Goal: Task Accomplishment & Management: Complete application form

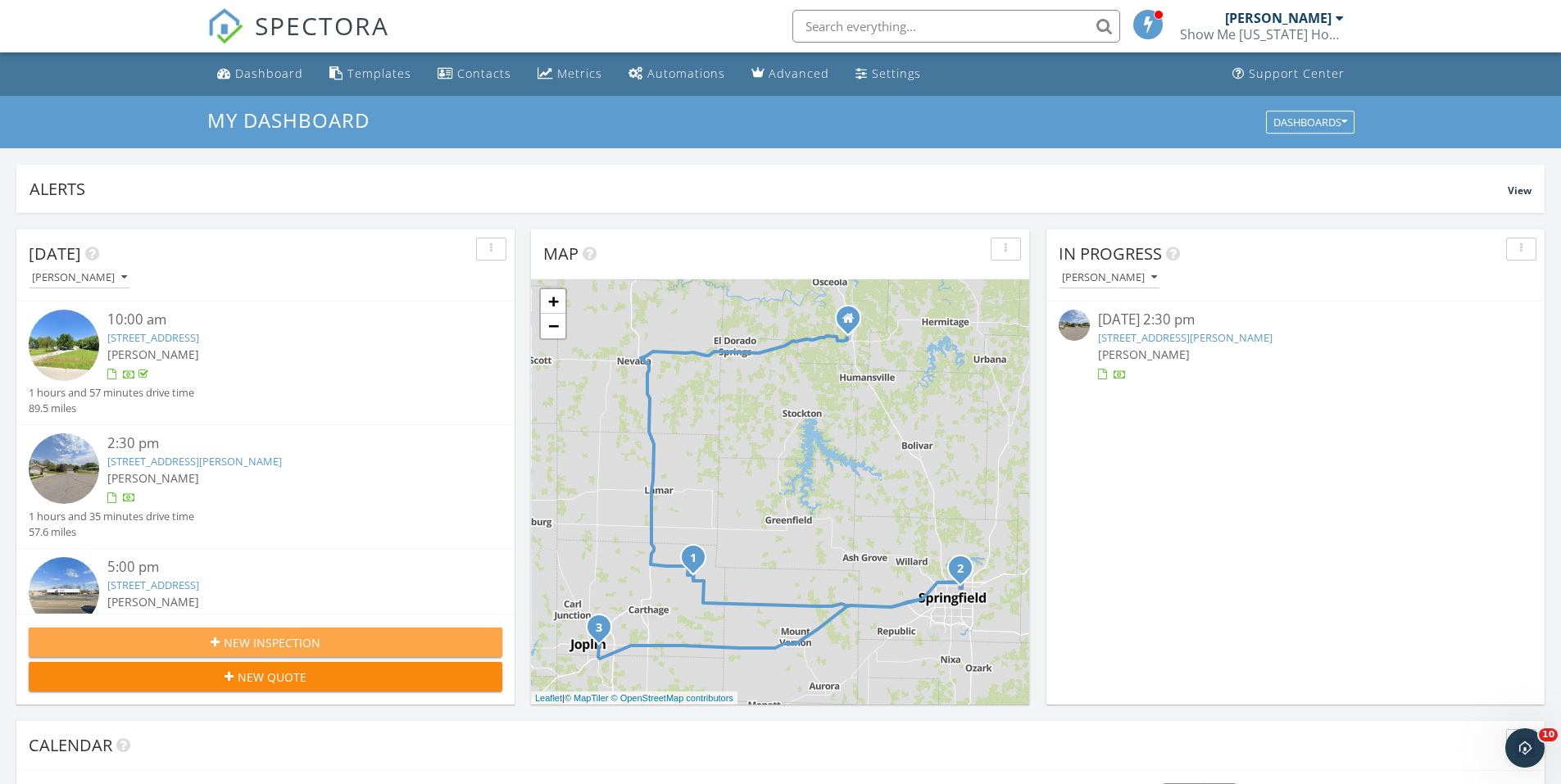
click at [420, 644] on div "New Inspection" at bounding box center [265, 643] width 447 height 17
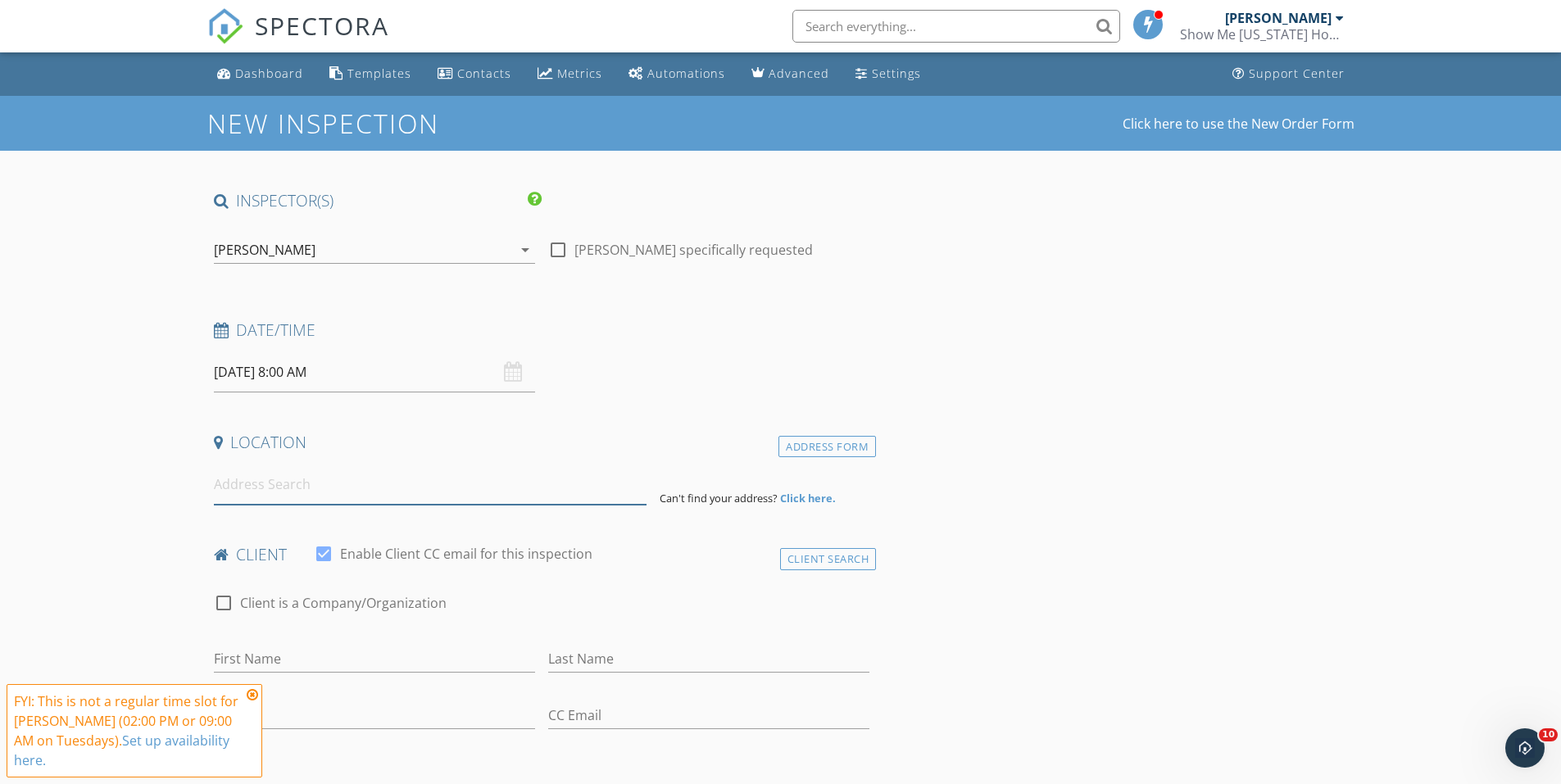
click at [322, 487] on input at bounding box center [430, 484] width 433 height 40
type input "37 Blue Ridge Rd, Brumley, MO, USA"
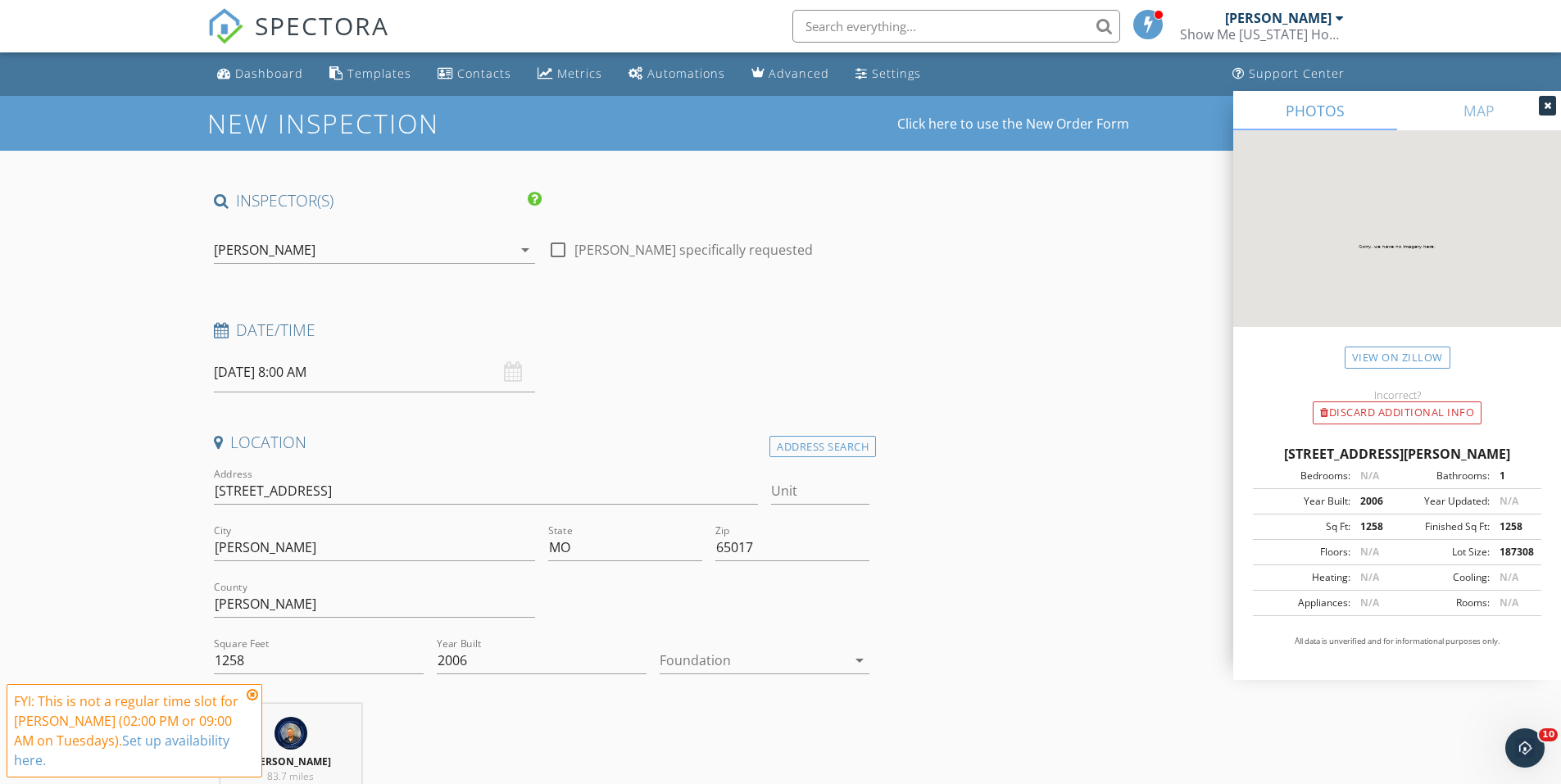
scroll to position [82, 0]
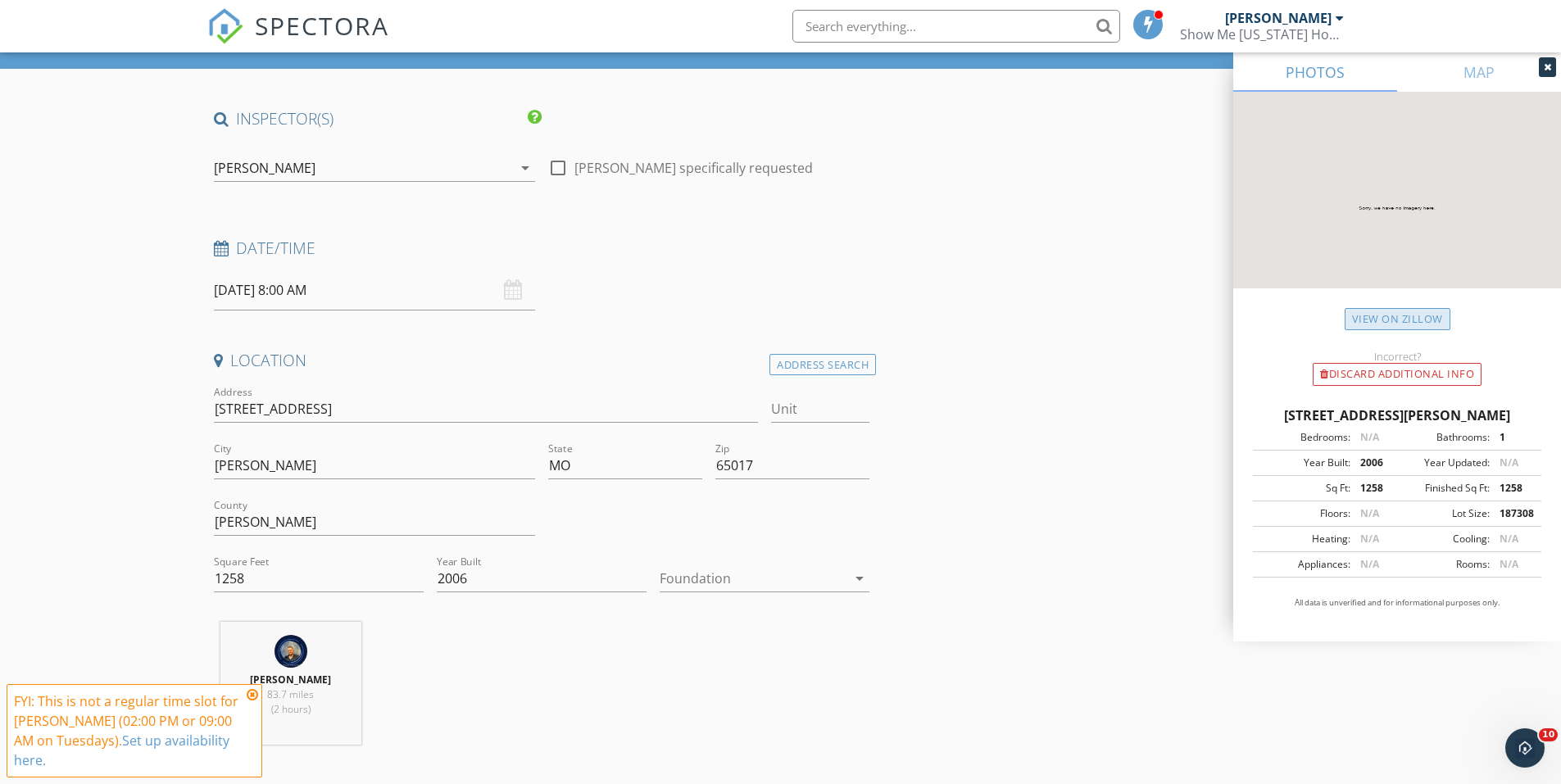
click at [1412, 322] on link "View on Zillow" at bounding box center [1398, 319] width 106 height 22
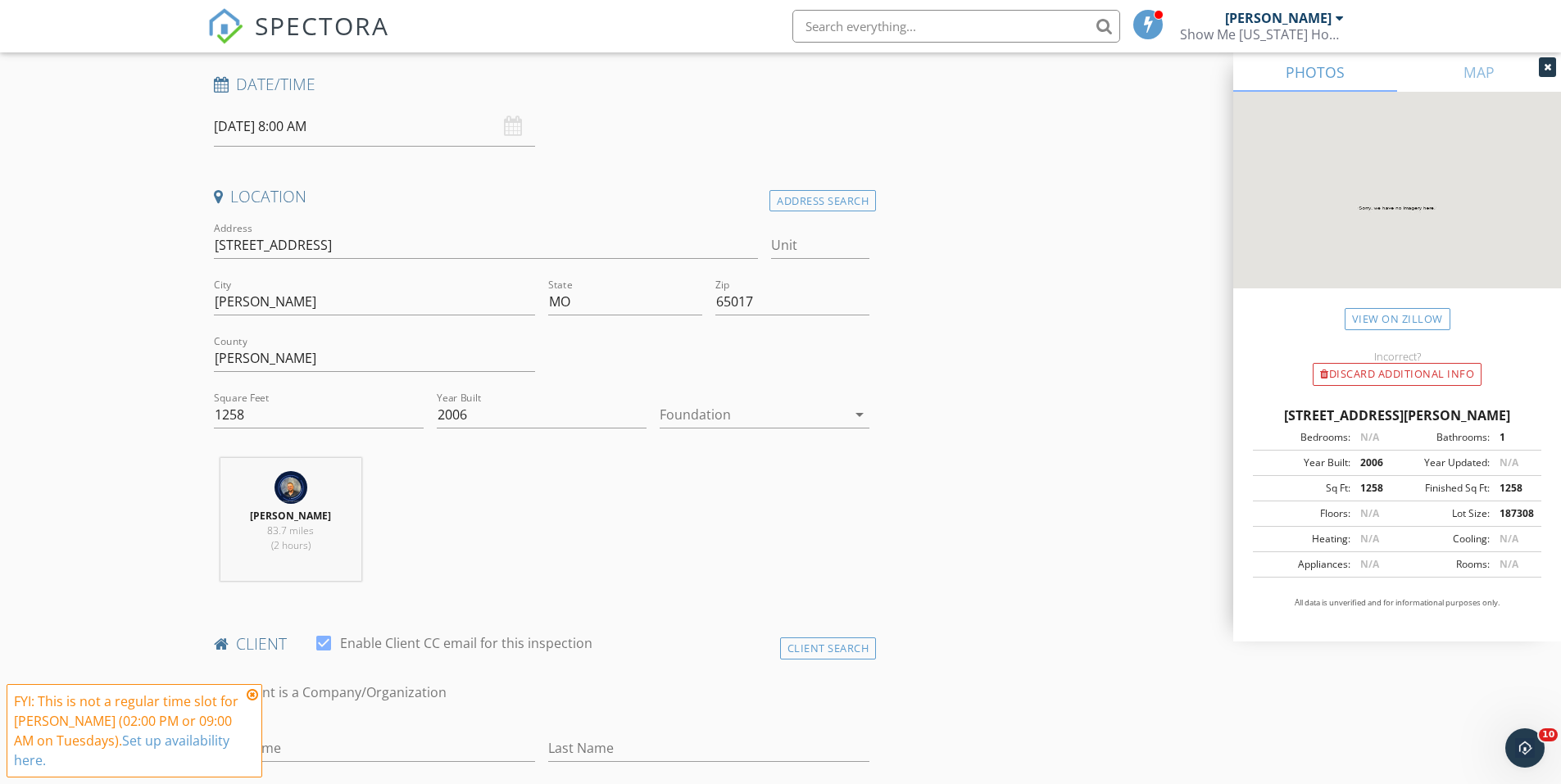
click at [806, 414] on div at bounding box center [753, 414] width 187 height 26
click at [767, 462] on div "Basement" at bounding box center [764, 460] width 184 height 19
click at [609, 494] on div "Austin Davis 83.7 miles (2 hours)" at bounding box center [541, 526] width 670 height 136
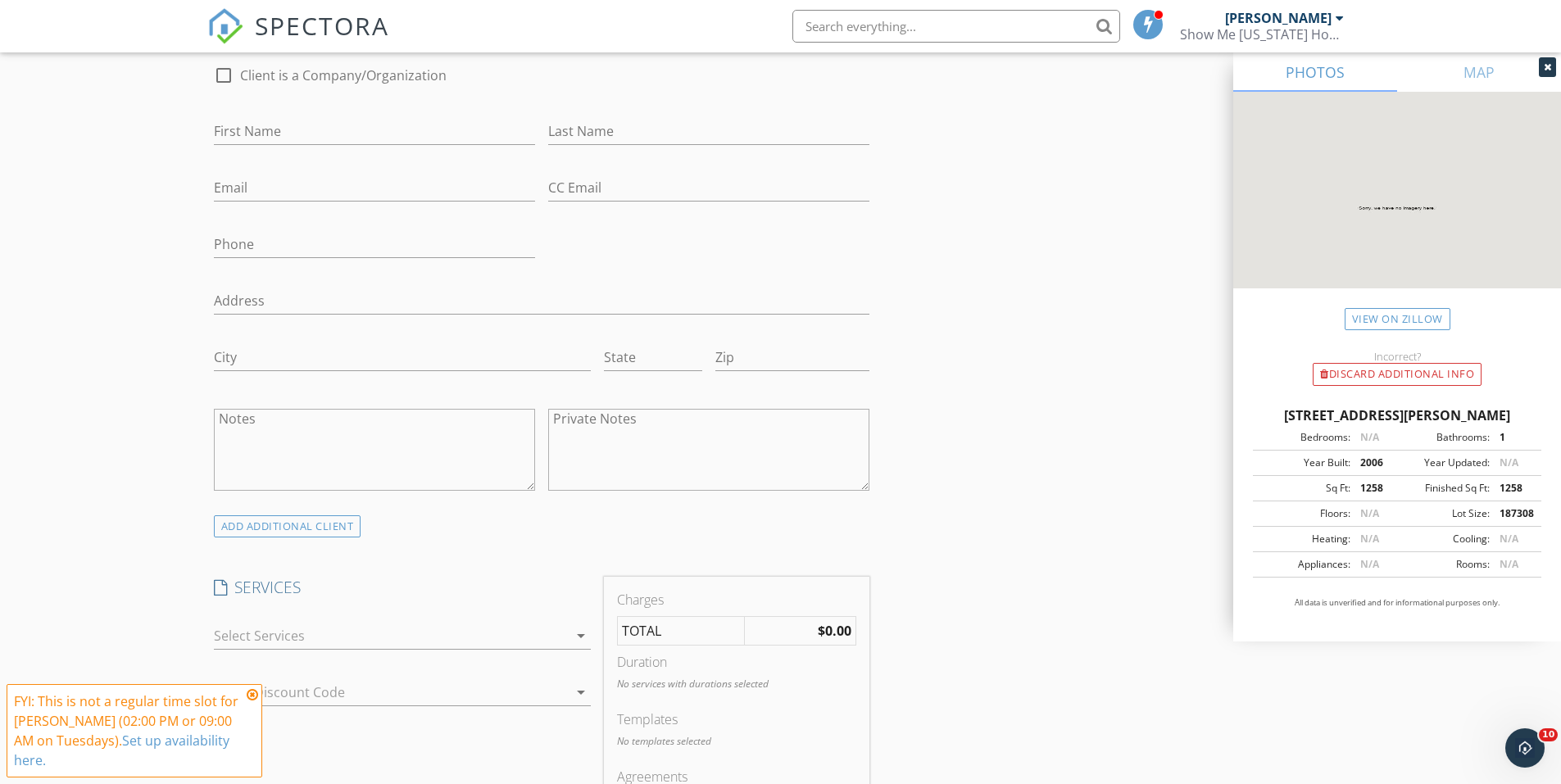
scroll to position [1065, 0]
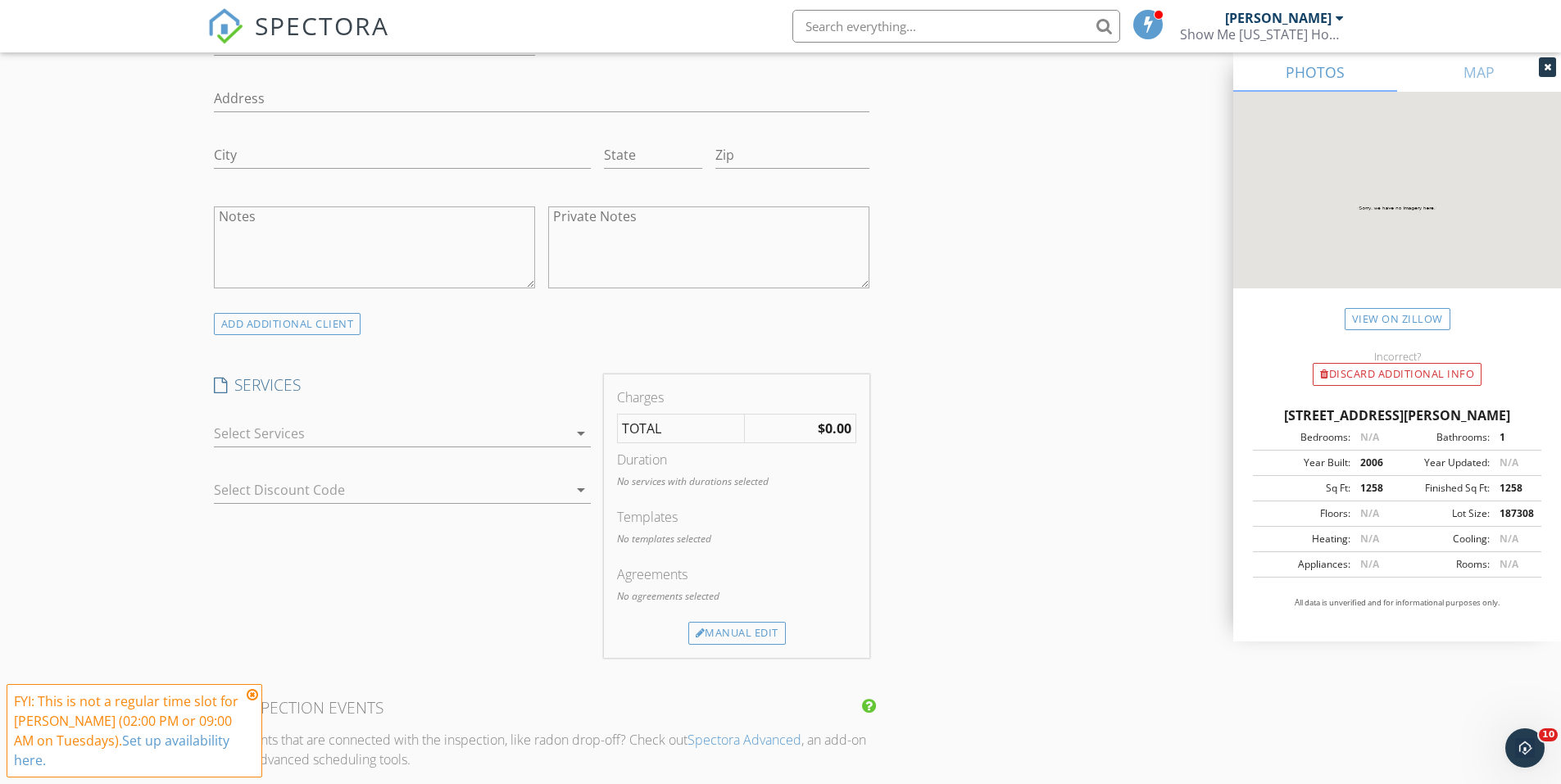
click at [487, 432] on div at bounding box center [391, 433] width 354 height 26
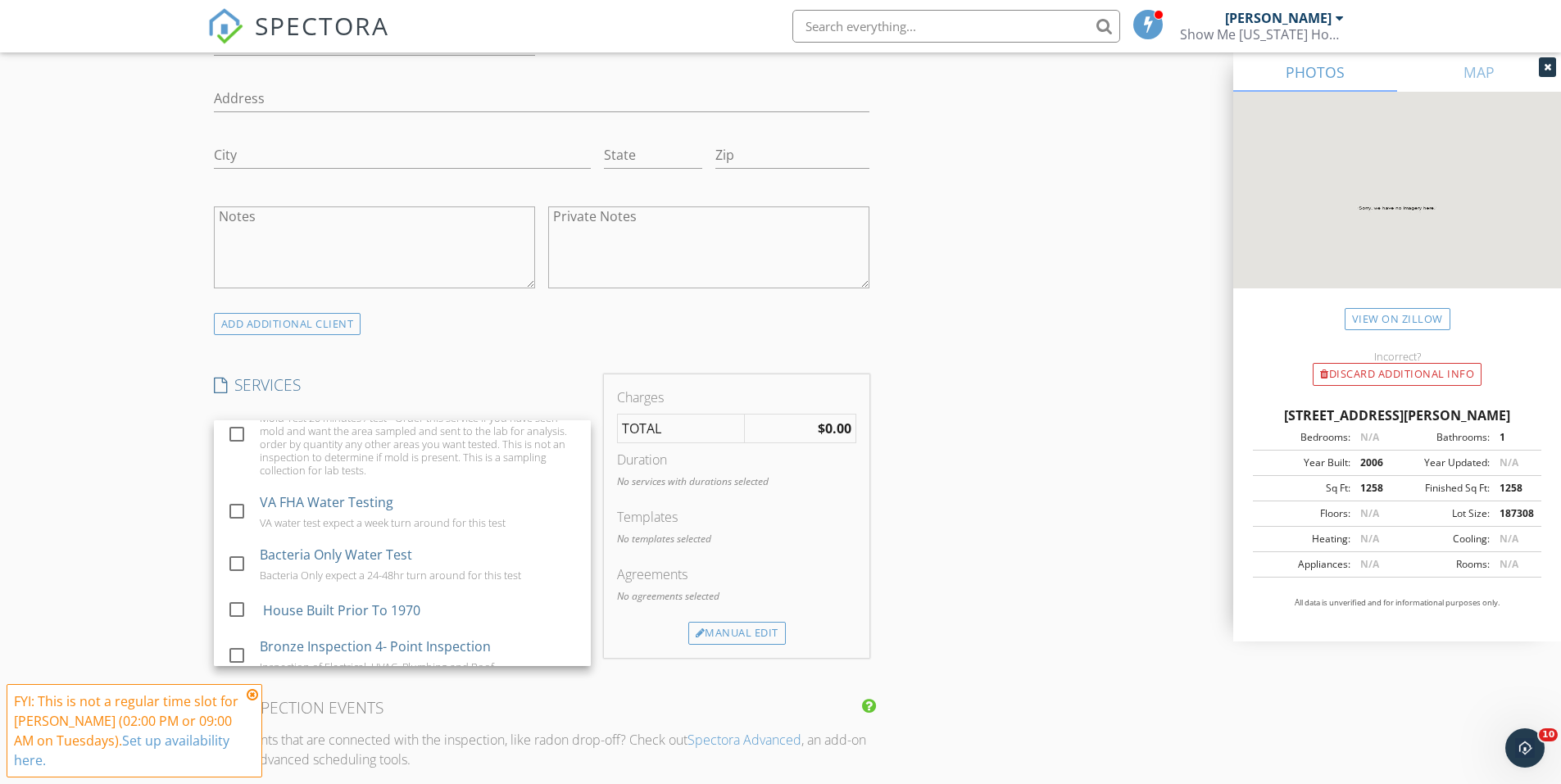
scroll to position [319, 0]
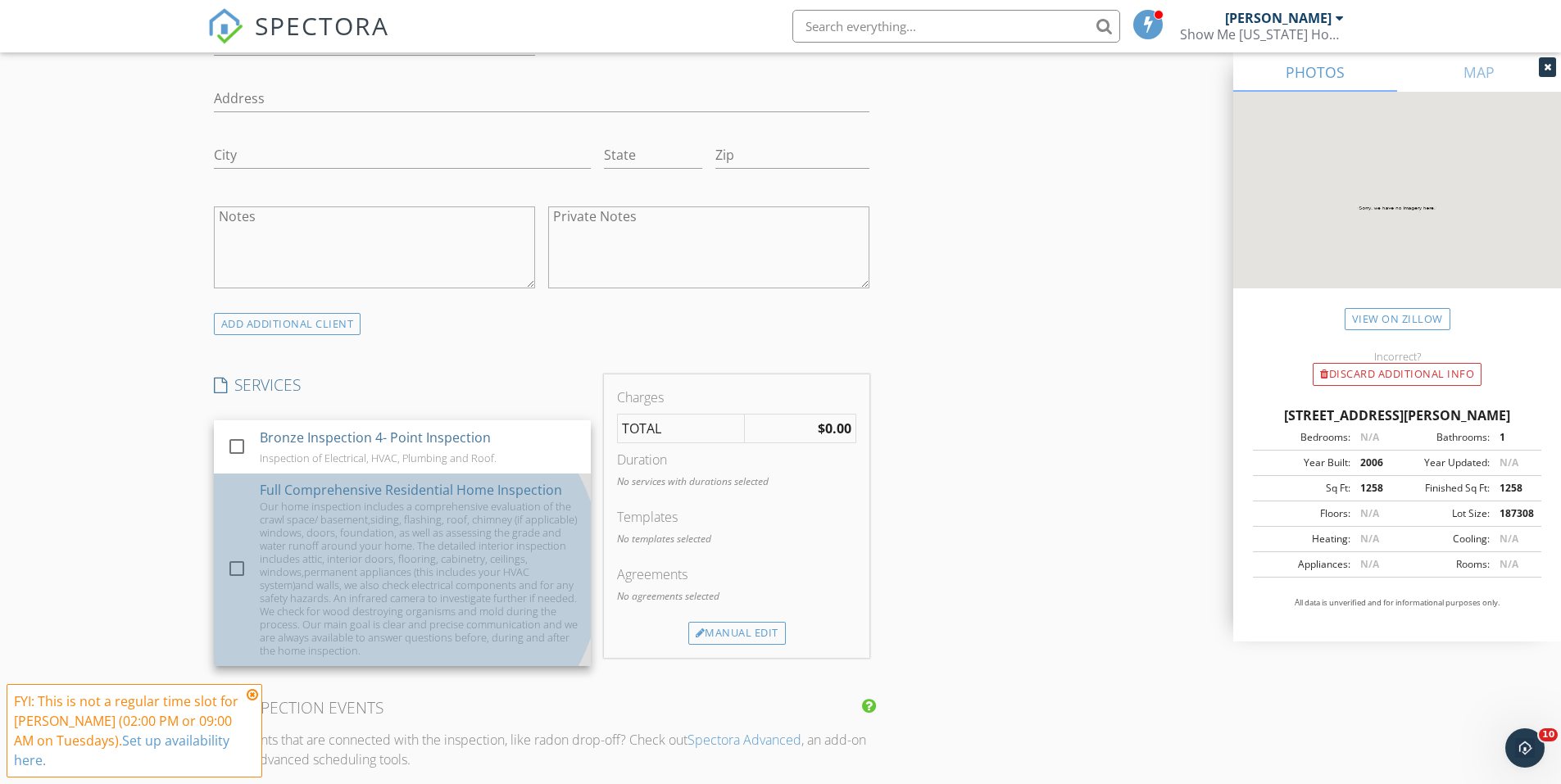
click at [426, 552] on div "Our home inspection includes a comprehensive evaluation of the crawl space/ bas…" at bounding box center [418, 578] width 318 height 157
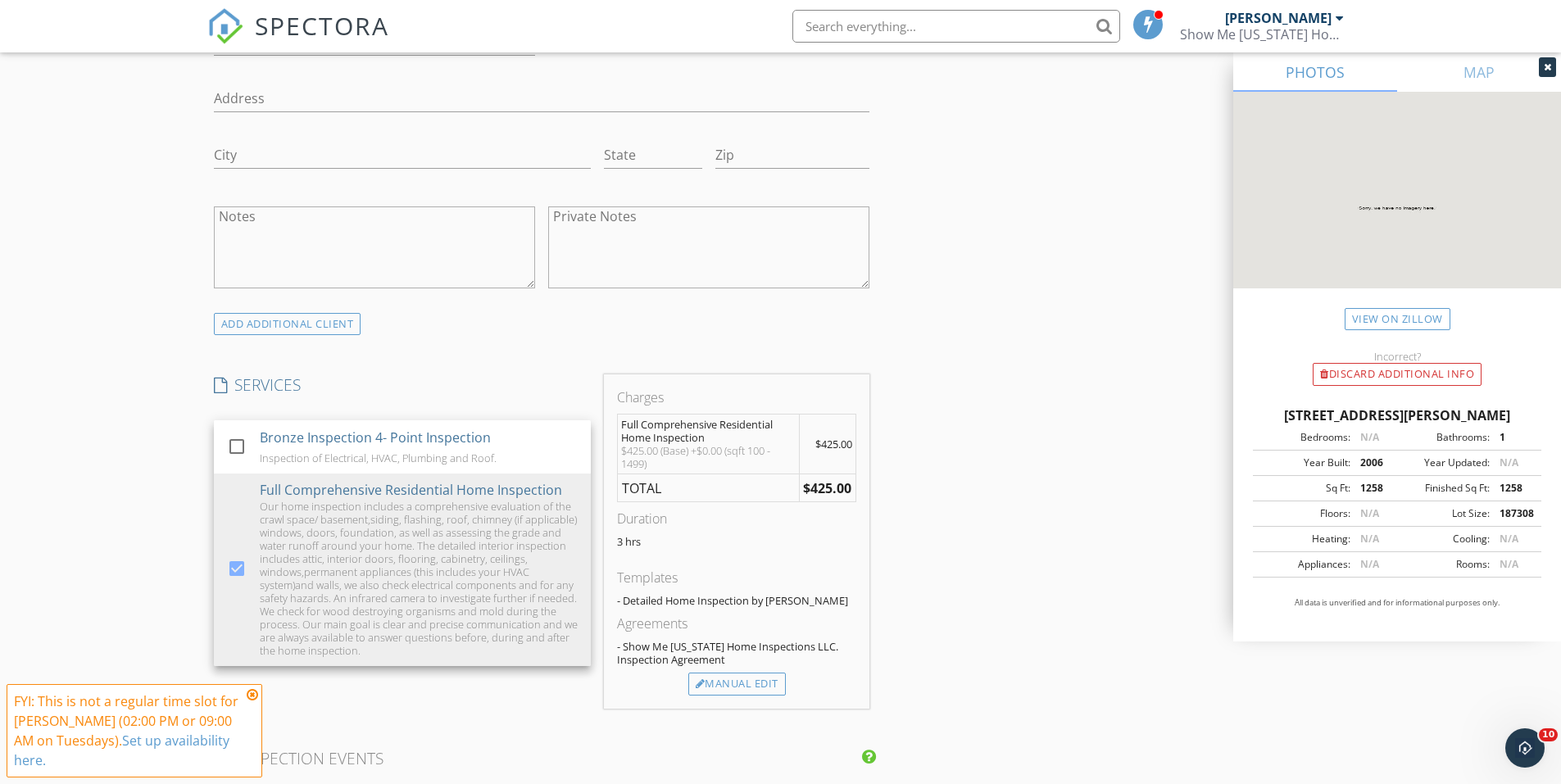
click at [1095, 353] on div "INSPECTOR(S) check_box Austin Davis PRIMARY Austin Davis arrow_drop_down check_…" at bounding box center [780, 676] width 1148 height 3103
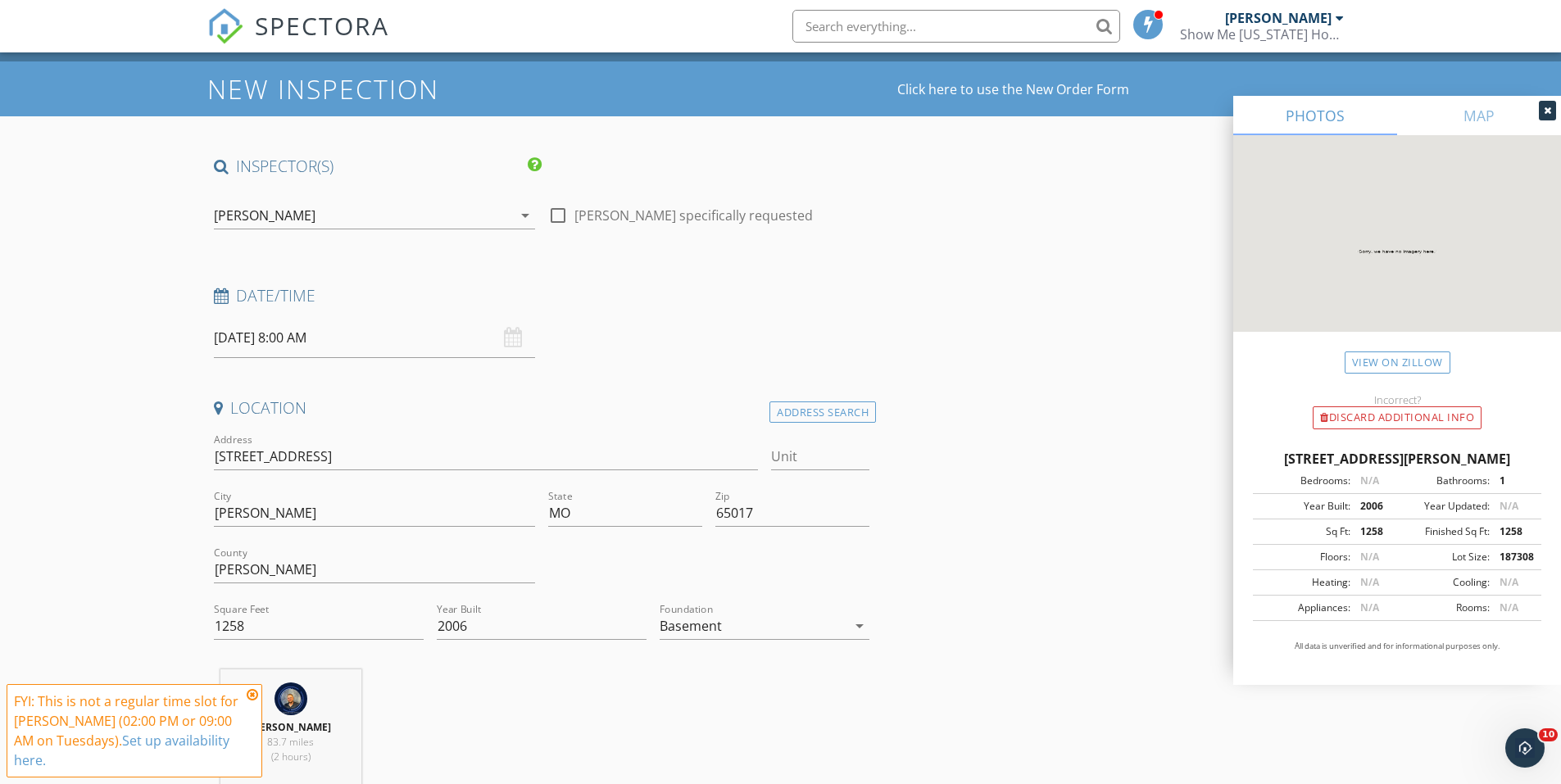
scroll to position [0, 0]
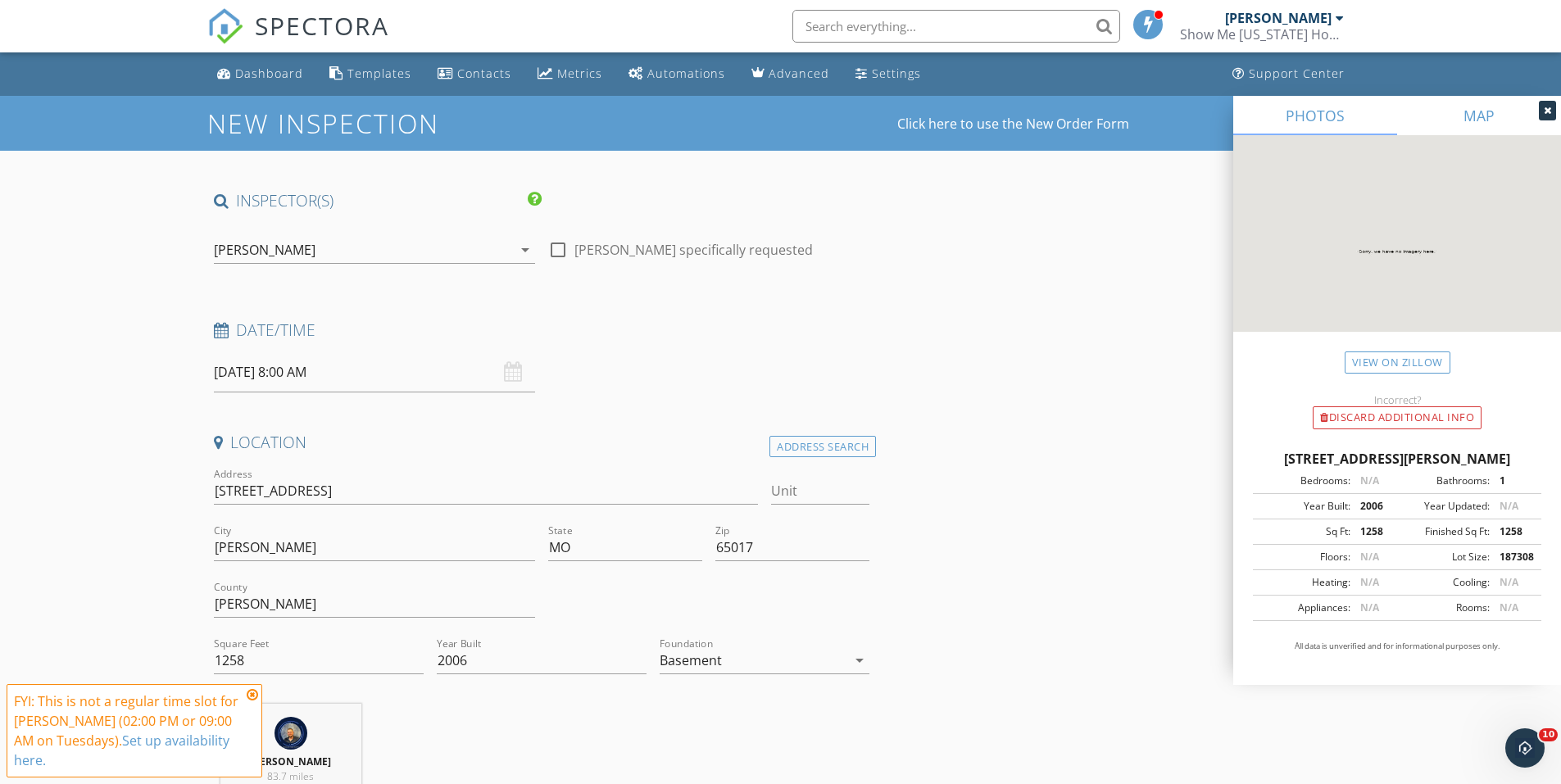
drag, startPoint x: 1546, startPoint y: 116, endPoint x: 1535, endPoint y: 122, distance: 12.5
click at [1546, 116] on icon at bounding box center [1548, 111] width 8 height 10
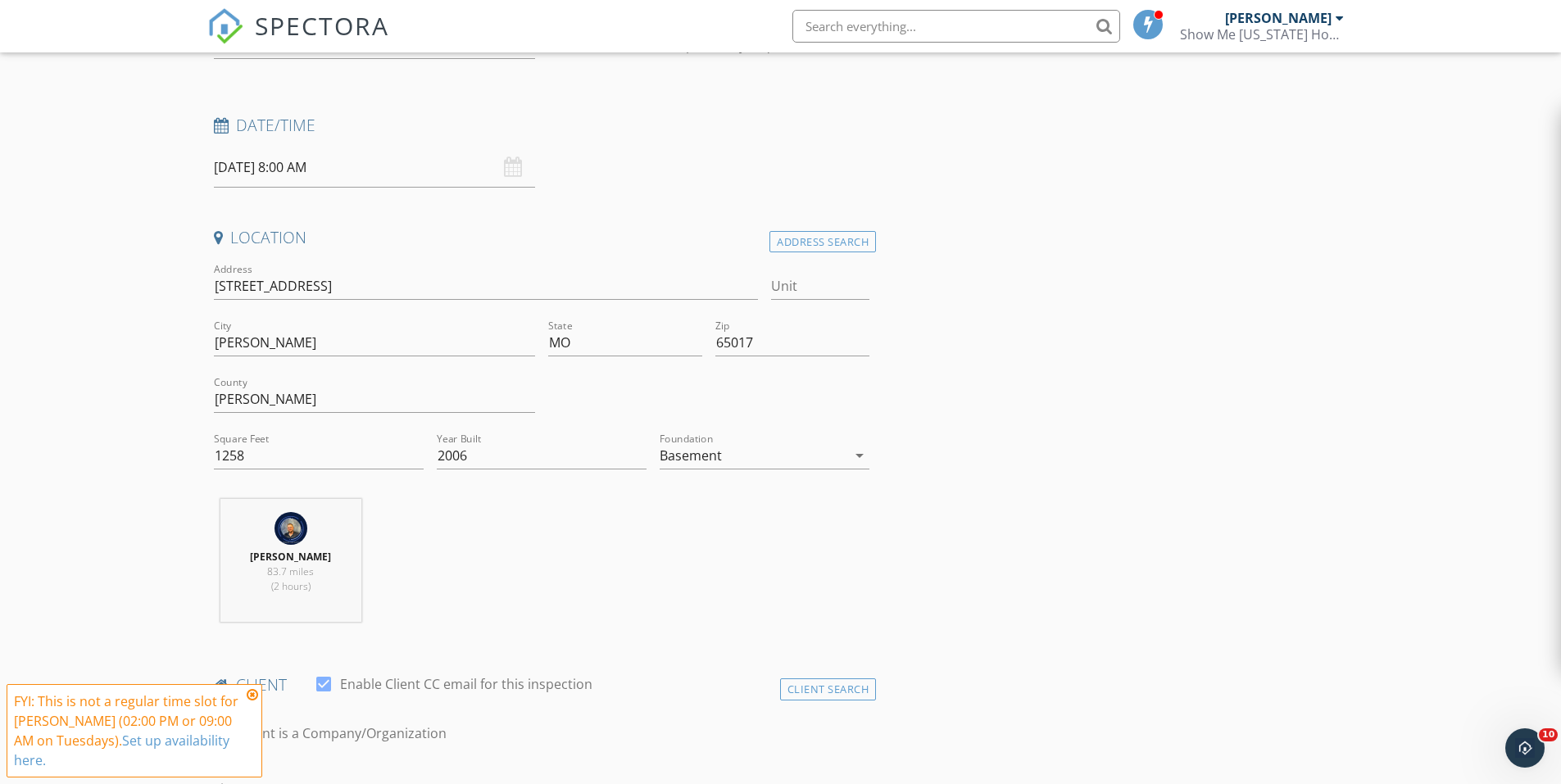
scroll to position [410, 0]
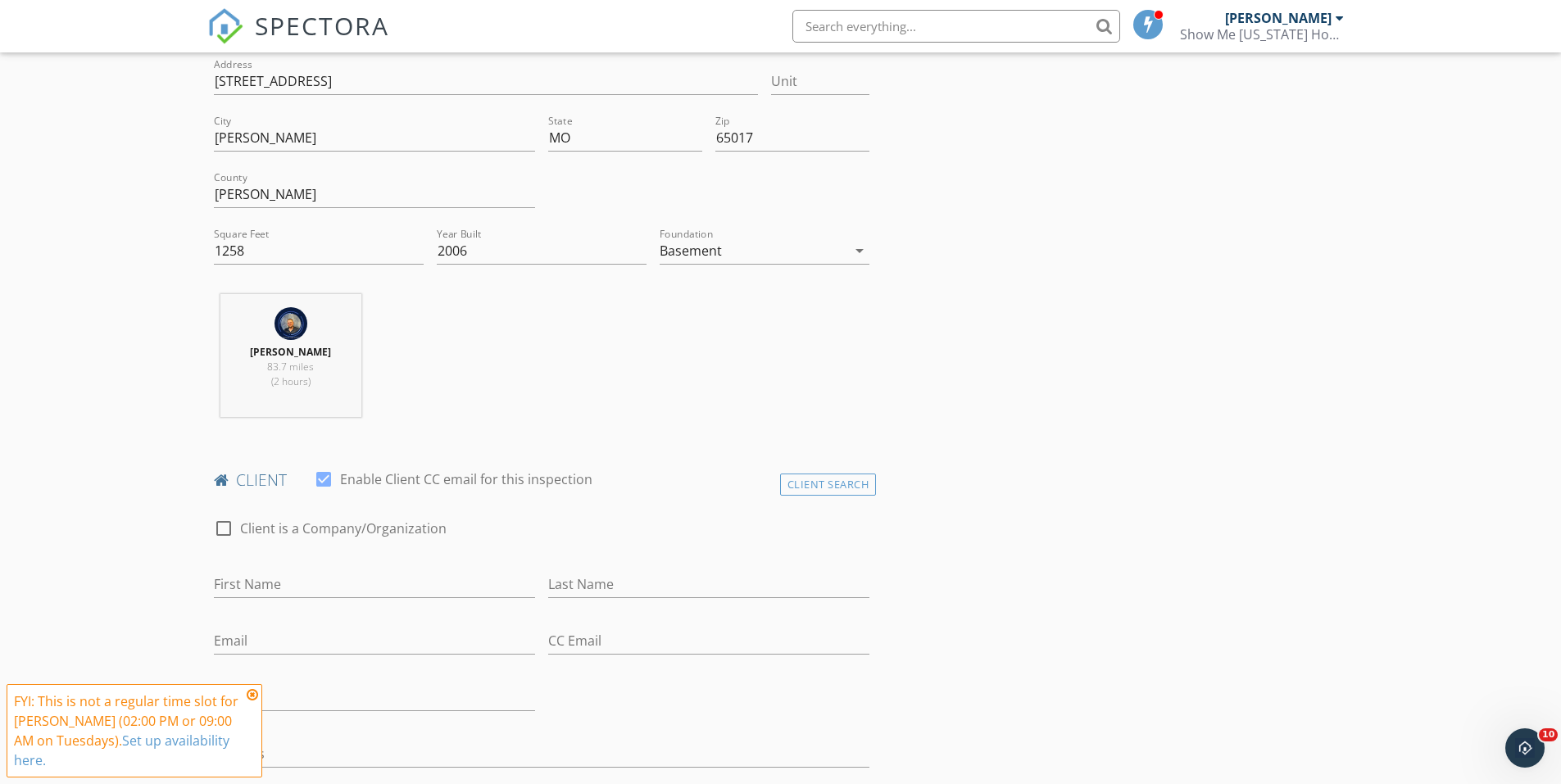
click at [252, 698] on icon at bounding box center [253, 694] width 12 height 13
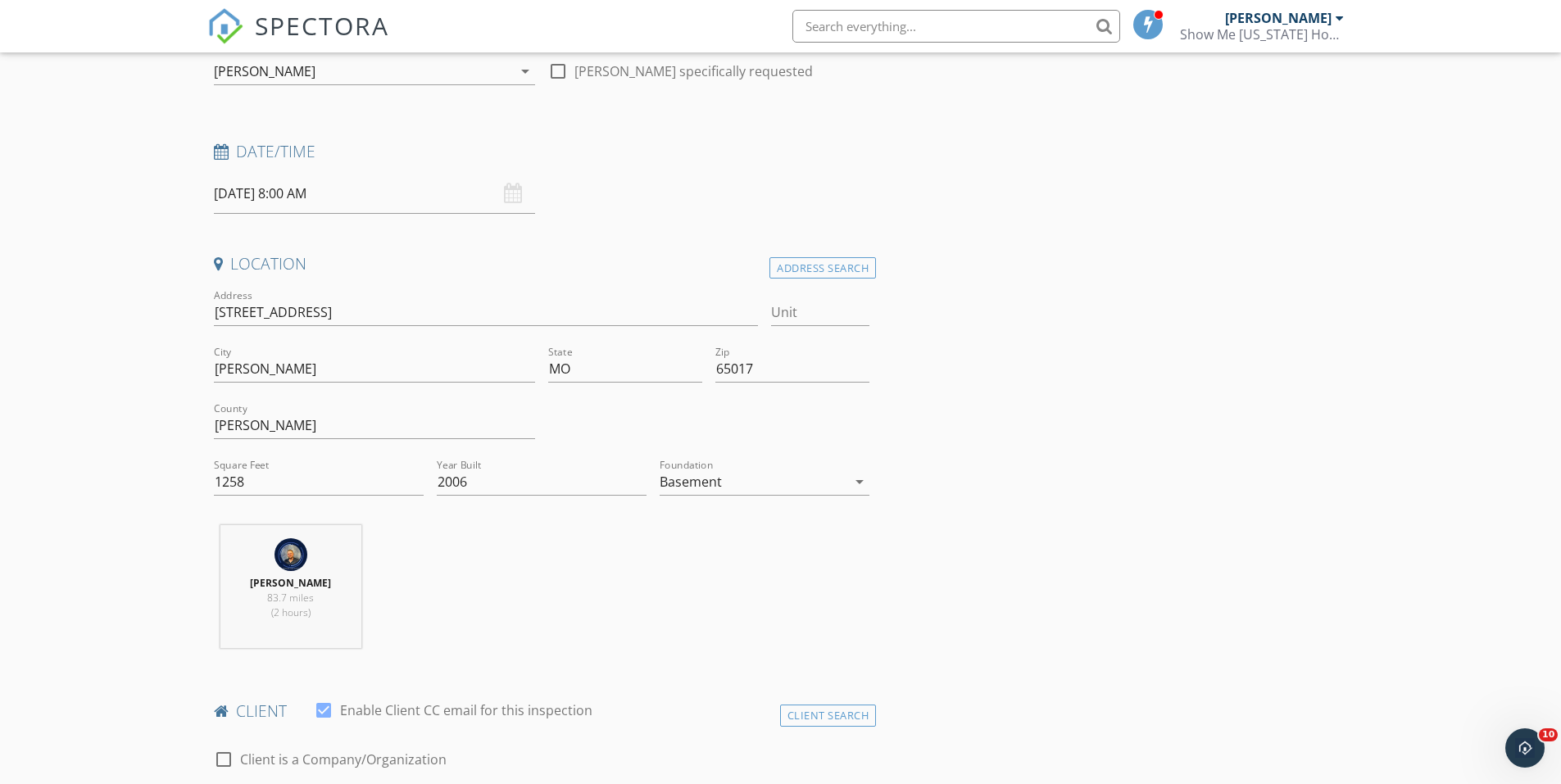
scroll to position [164, 0]
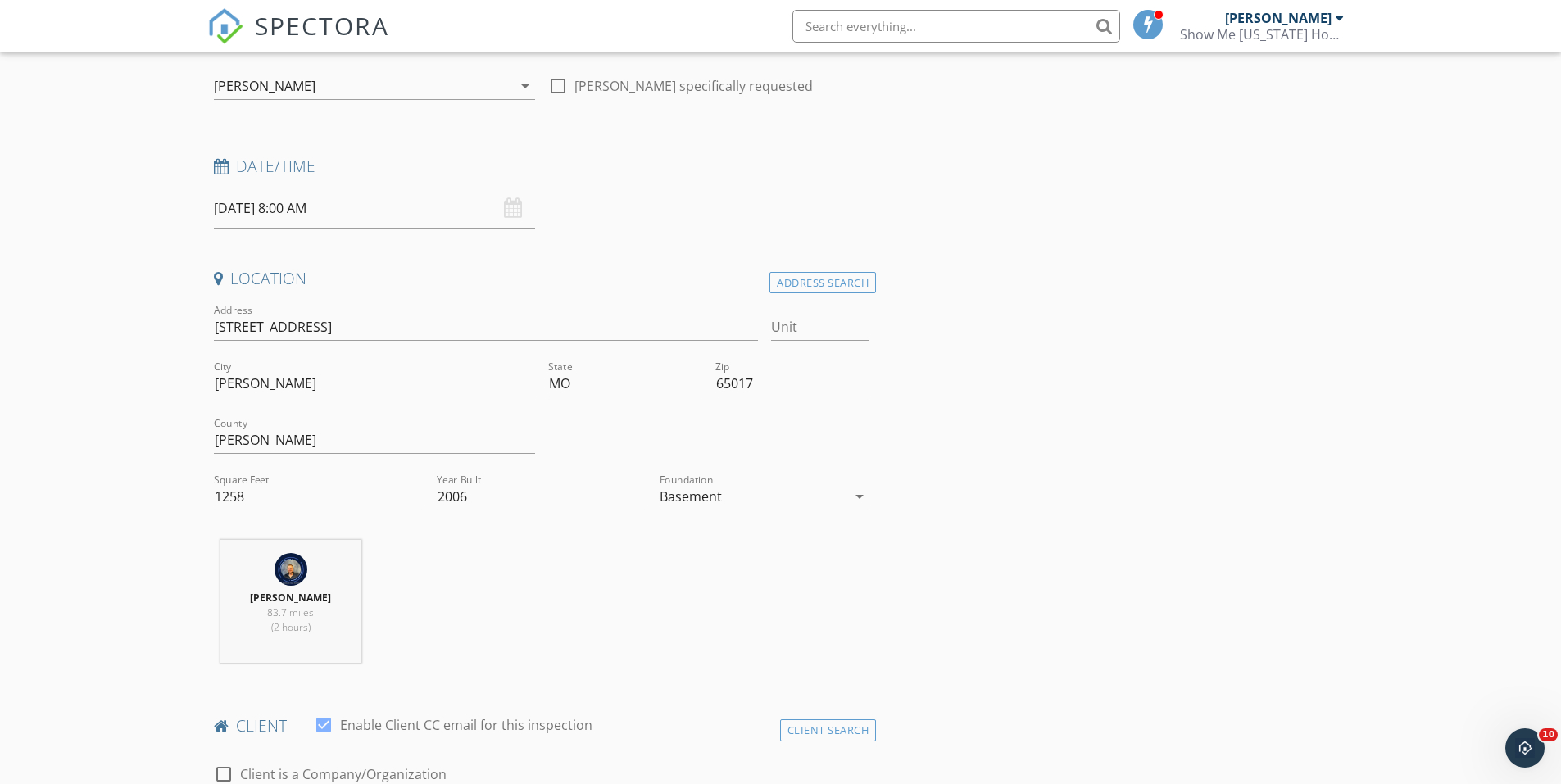
click at [395, 217] on input "09/30/2025 8:00 AM" at bounding box center [374, 208] width 322 height 40
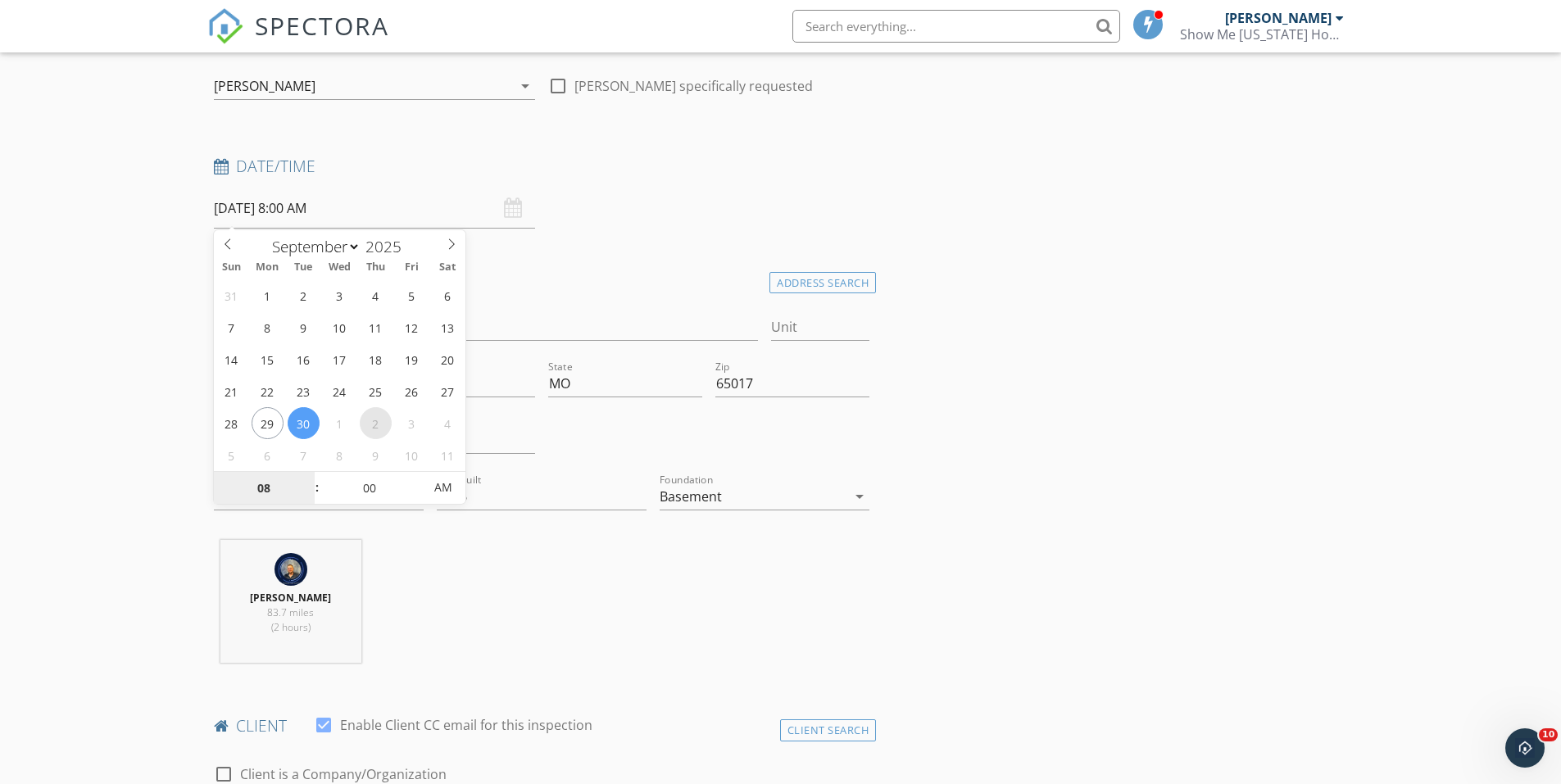
select select "9"
type input "10/02/2025 8:00 AM"
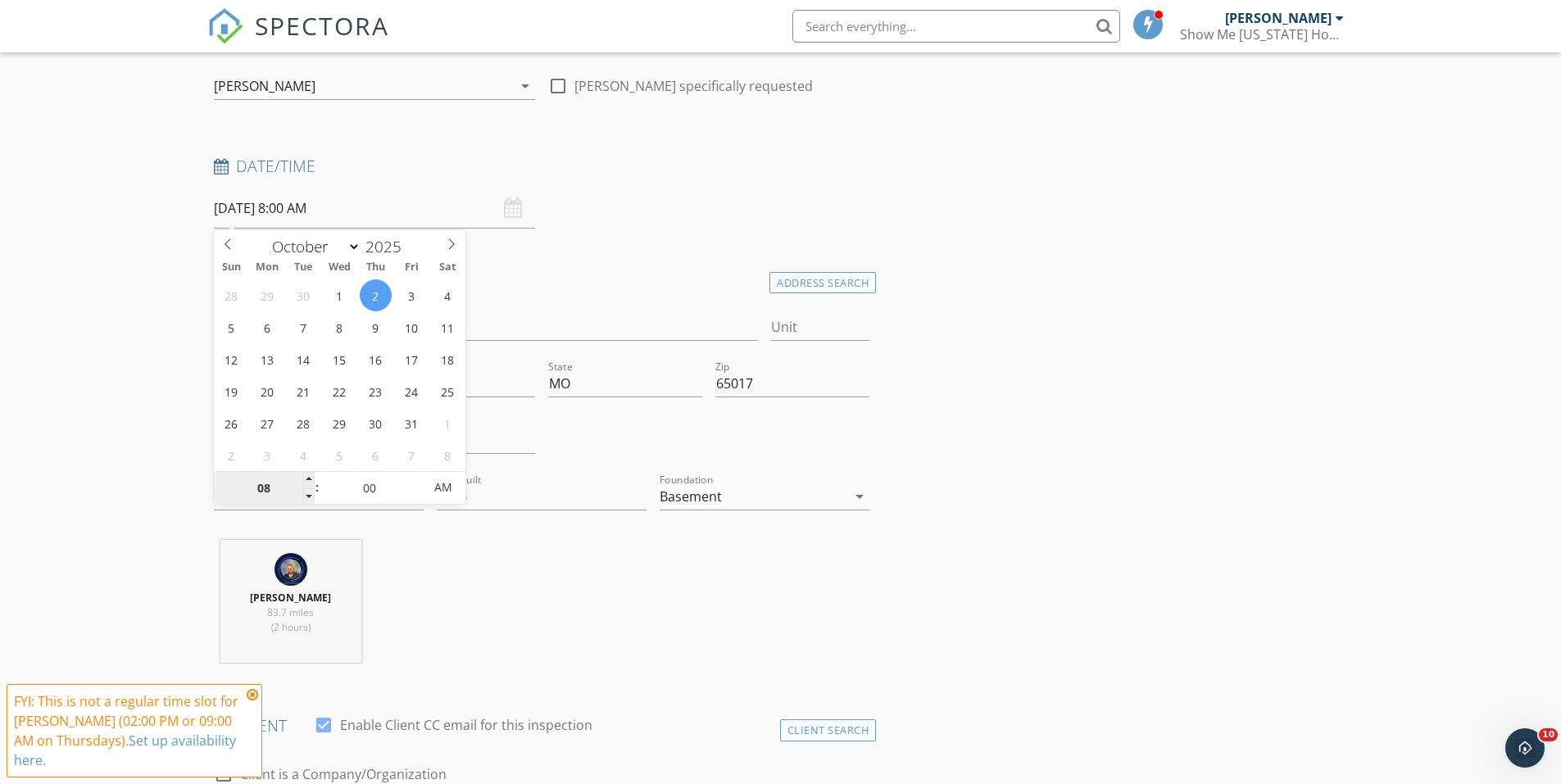
type input "9"
type input "10/02/2025 9:00 AM"
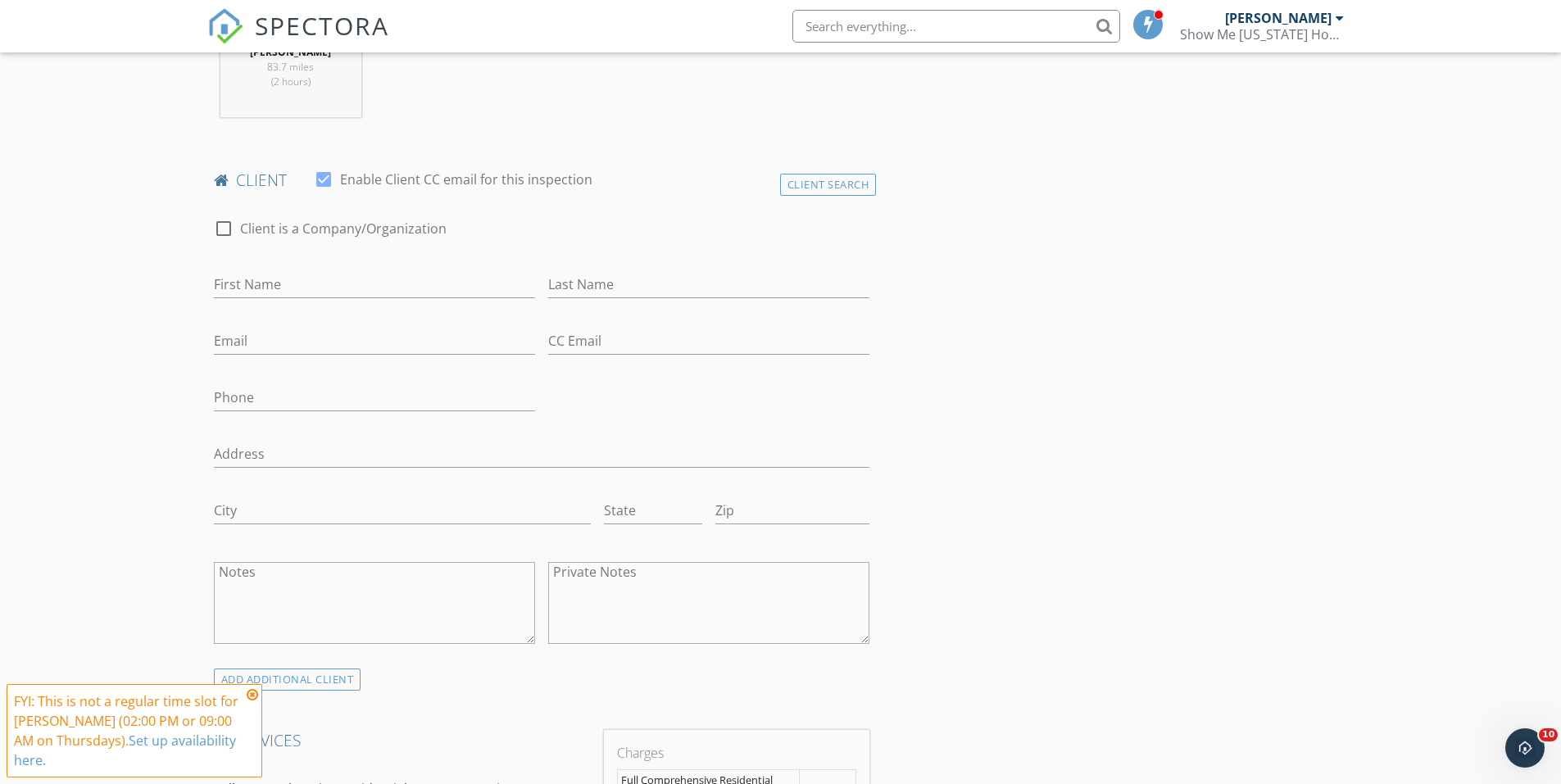
scroll to position [492, 0]
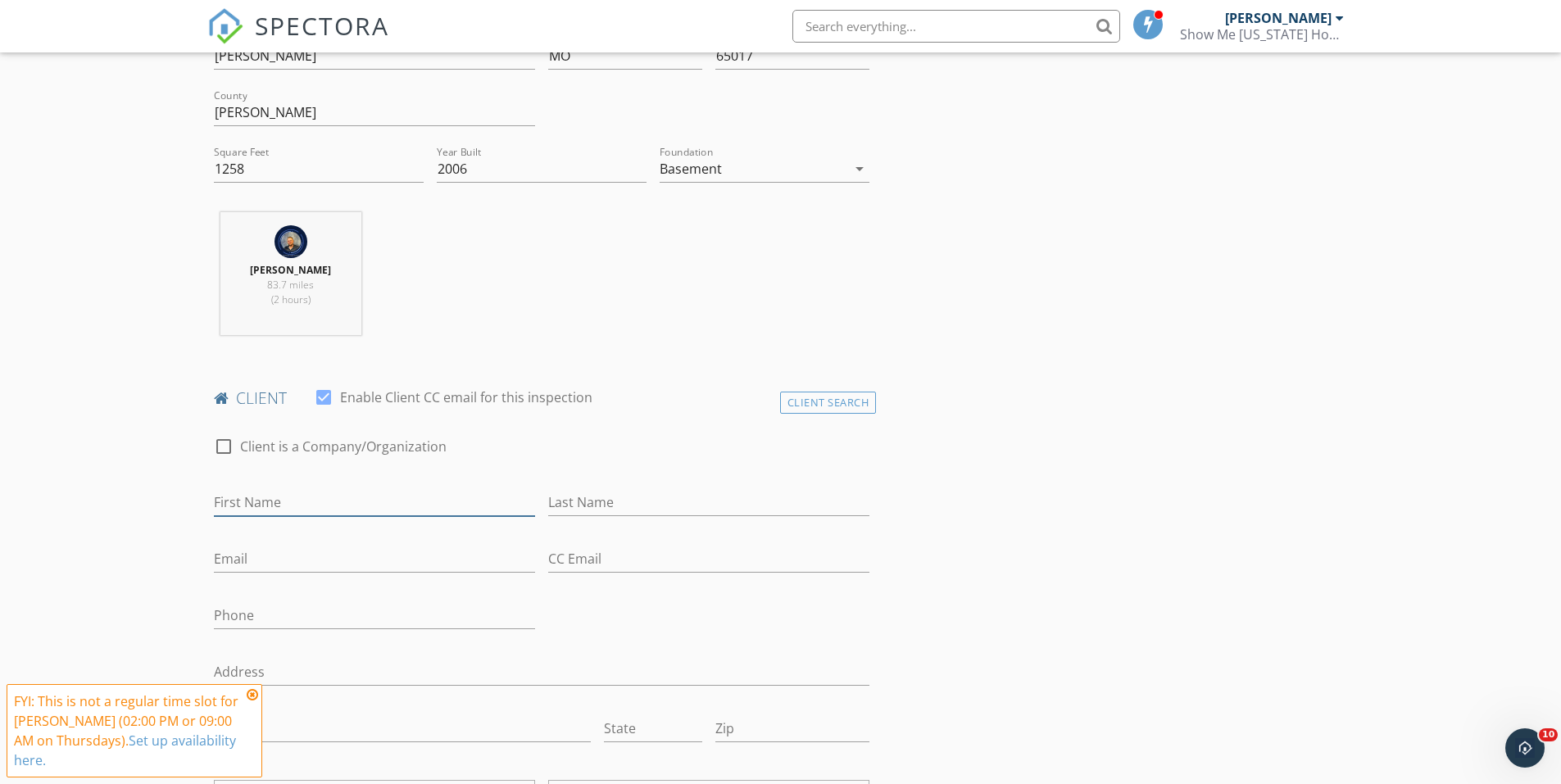
click at [274, 501] on input "First Name" at bounding box center [374, 502] width 322 height 27
type input "Yule"
click at [702, 509] on input "Last Name" at bounding box center [709, 502] width 322 height 27
type input "ve"
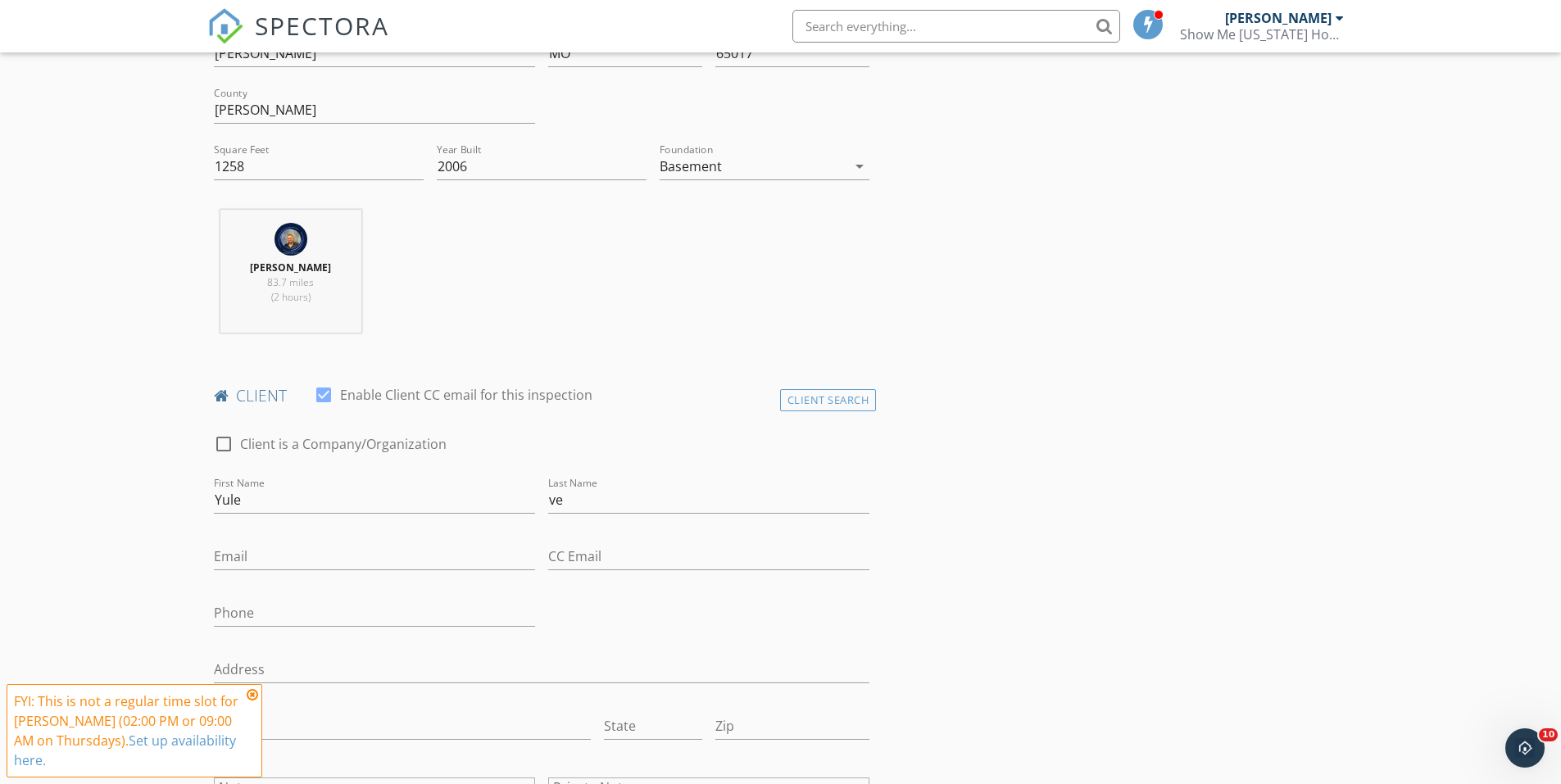
scroll to position [573, 0]
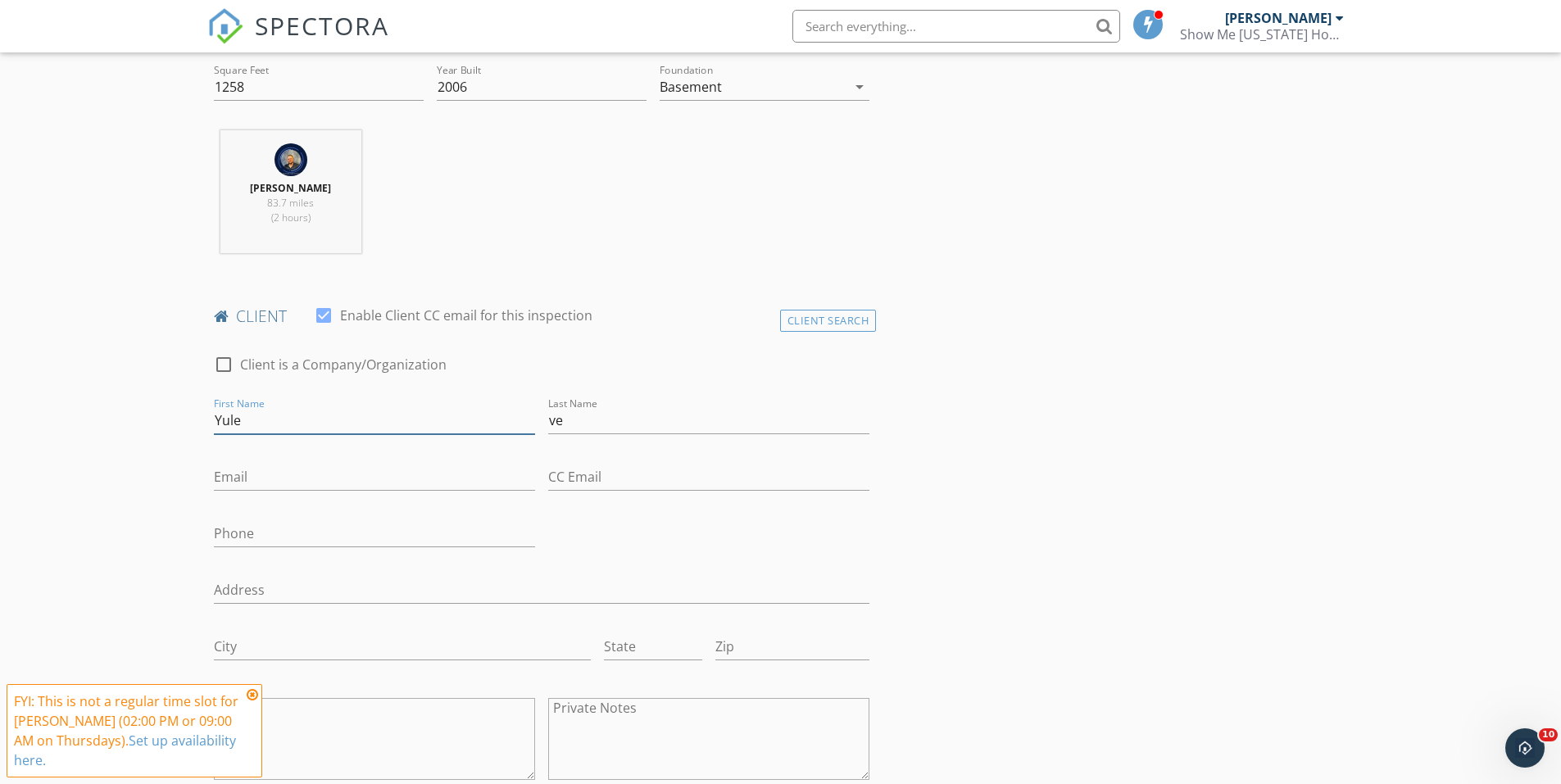
type input "Paula"
click at [650, 419] on input "ve" at bounding box center [709, 421] width 322 height 27
type input "v"
type input "Velasquez"
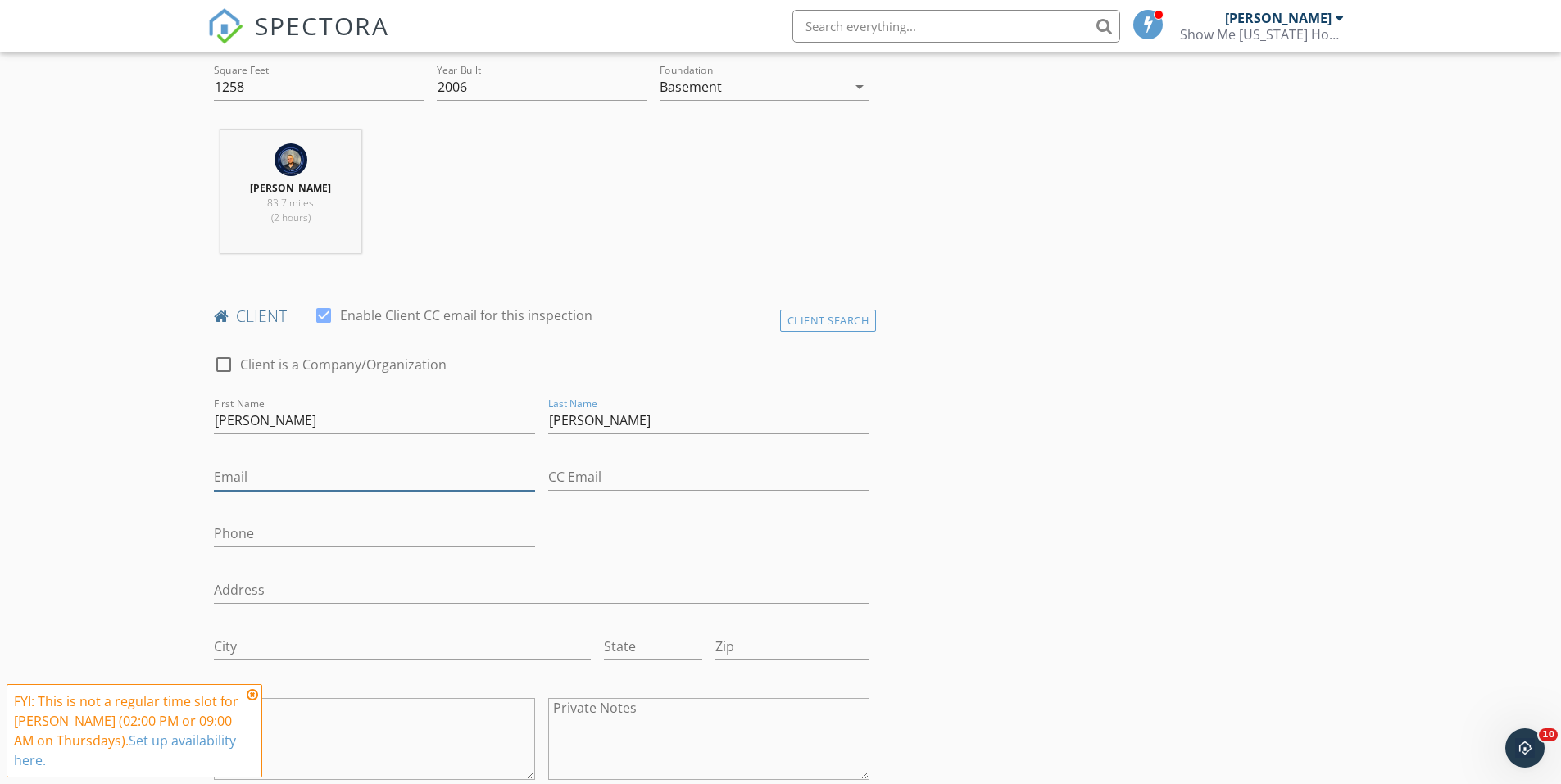
click at [370, 477] on input "Email" at bounding box center [374, 477] width 322 height 27
type input "citizan.velasquez@gmail.com"
click at [348, 546] on input "Phone" at bounding box center [374, 533] width 322 height 27
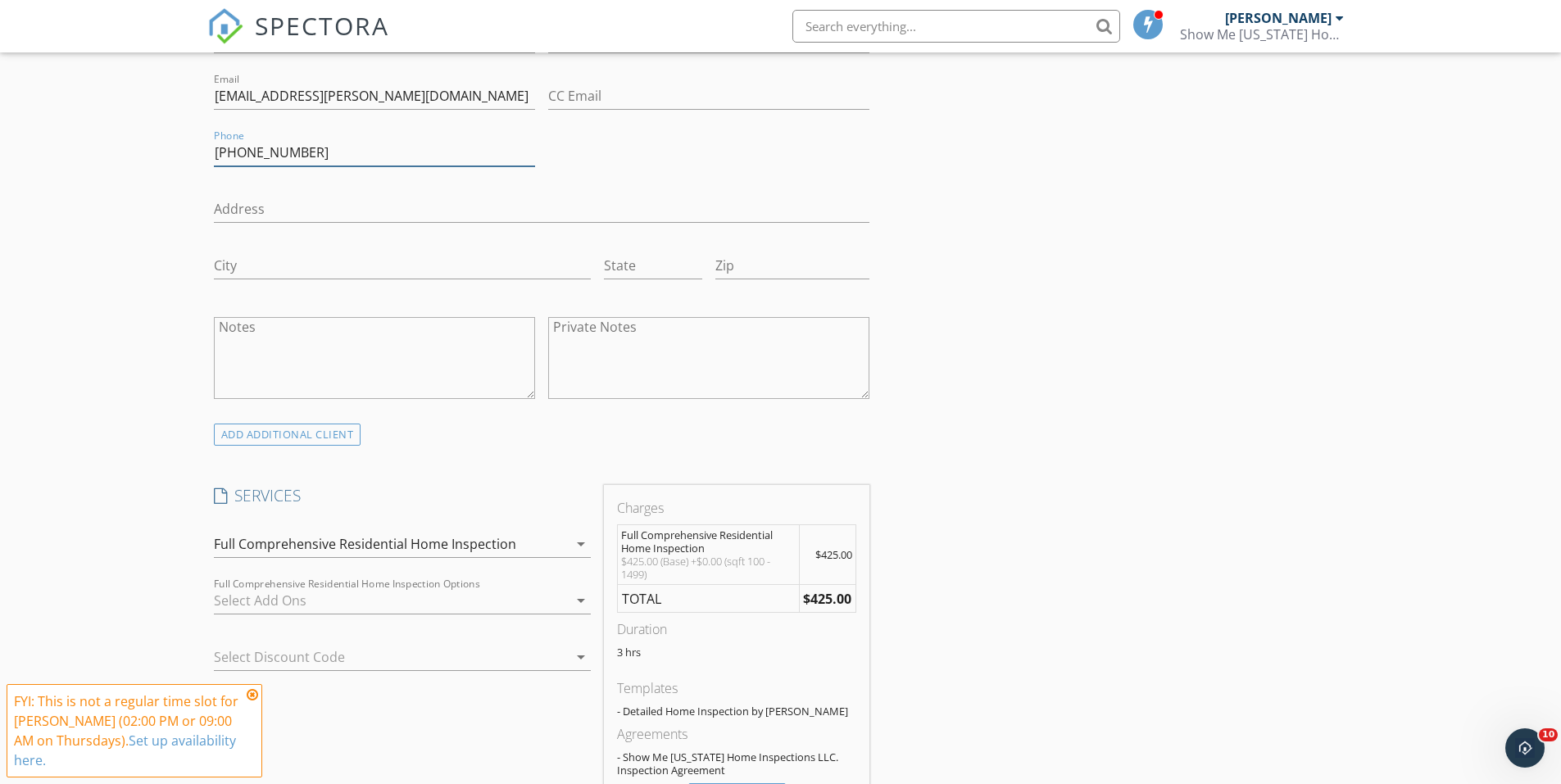
scroll to position [983, 0]
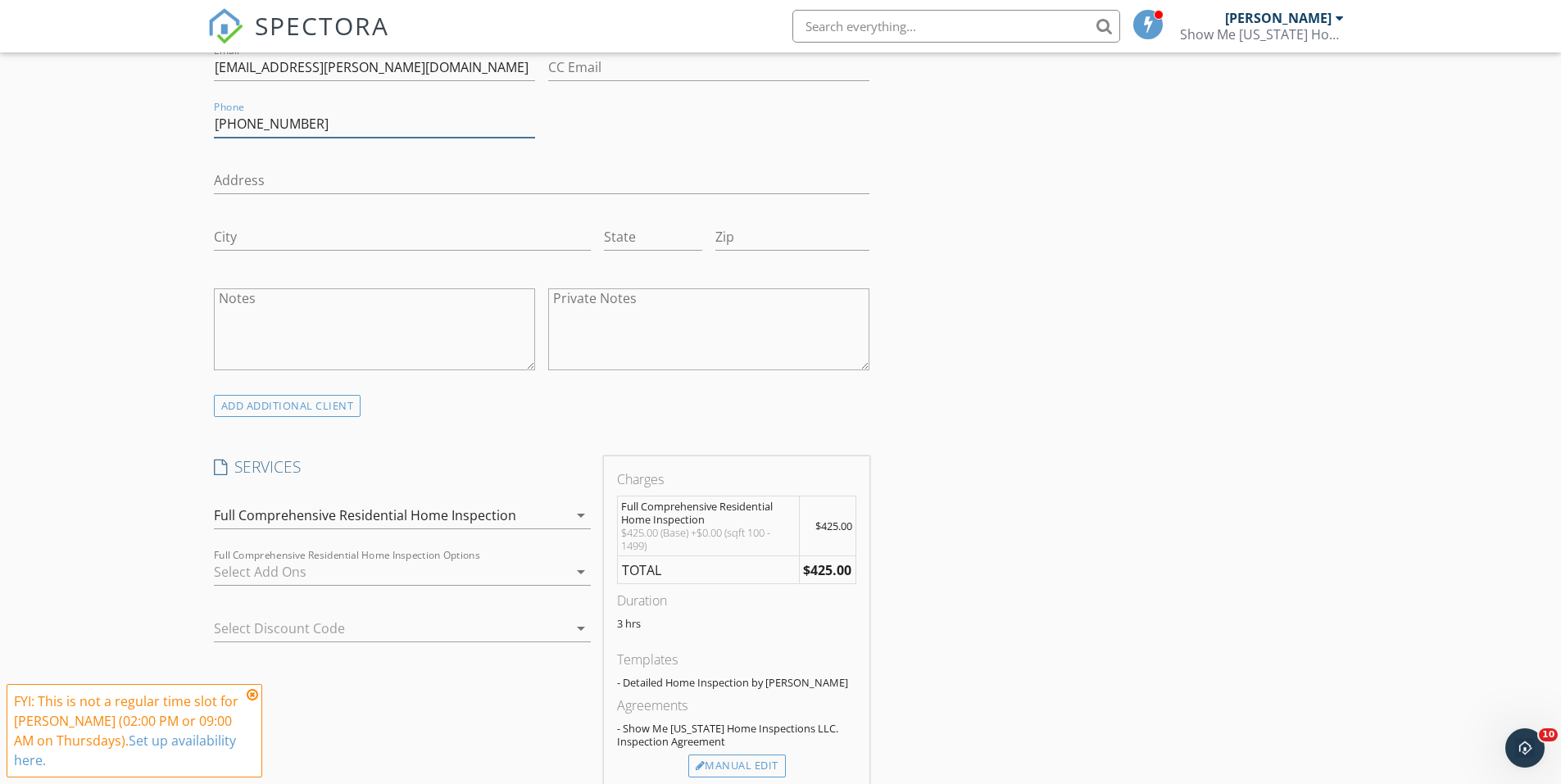
type input "573-410-5020"
click at [1088, 552] on div "INSPECTOR(S) check_box Austin Davis PRIMARY Austin Davis arrow_drop_down check_…" at bounding box center [780, 759] width 1148 height 3103
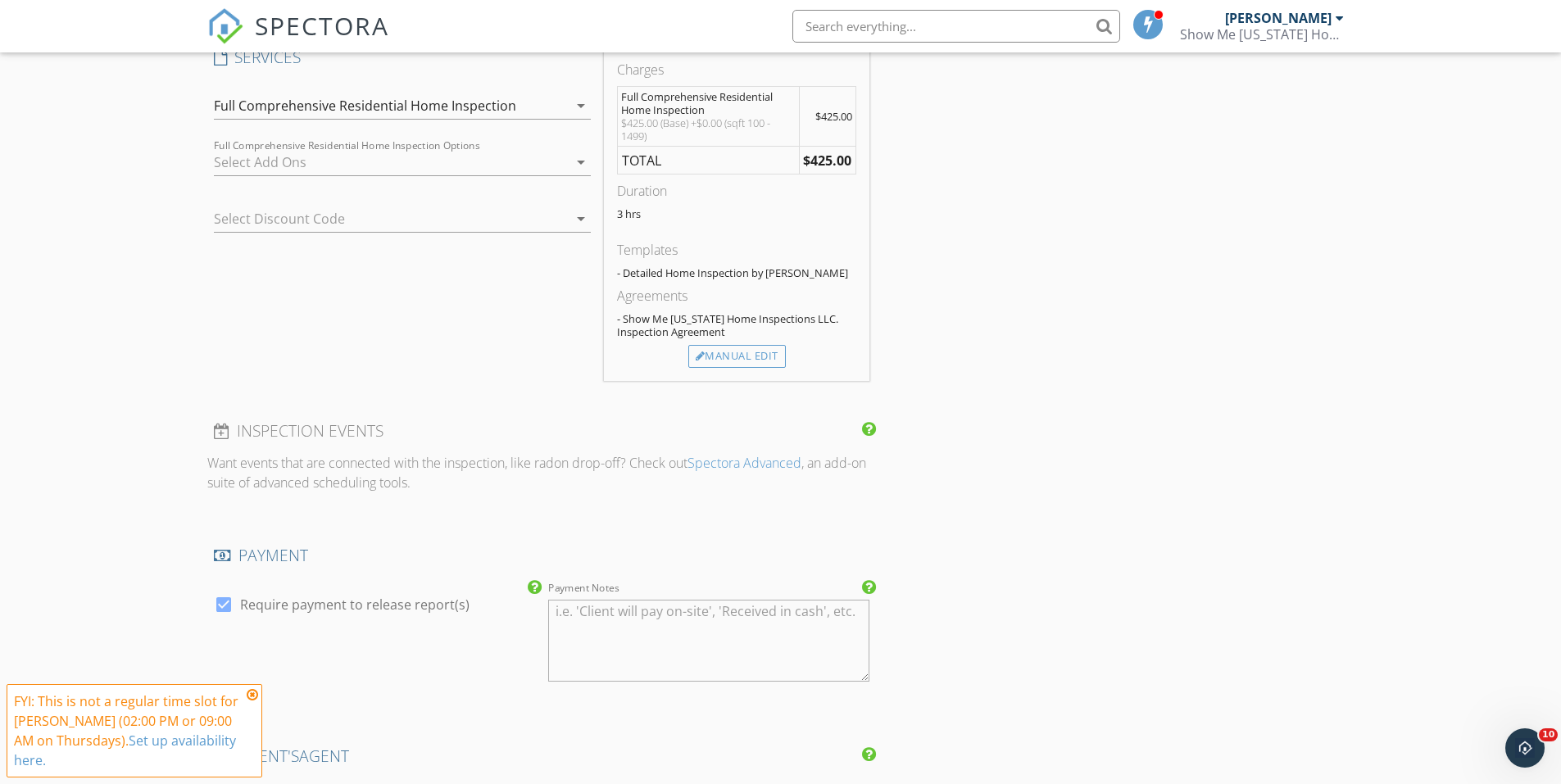
scroll to position [1721, 0]
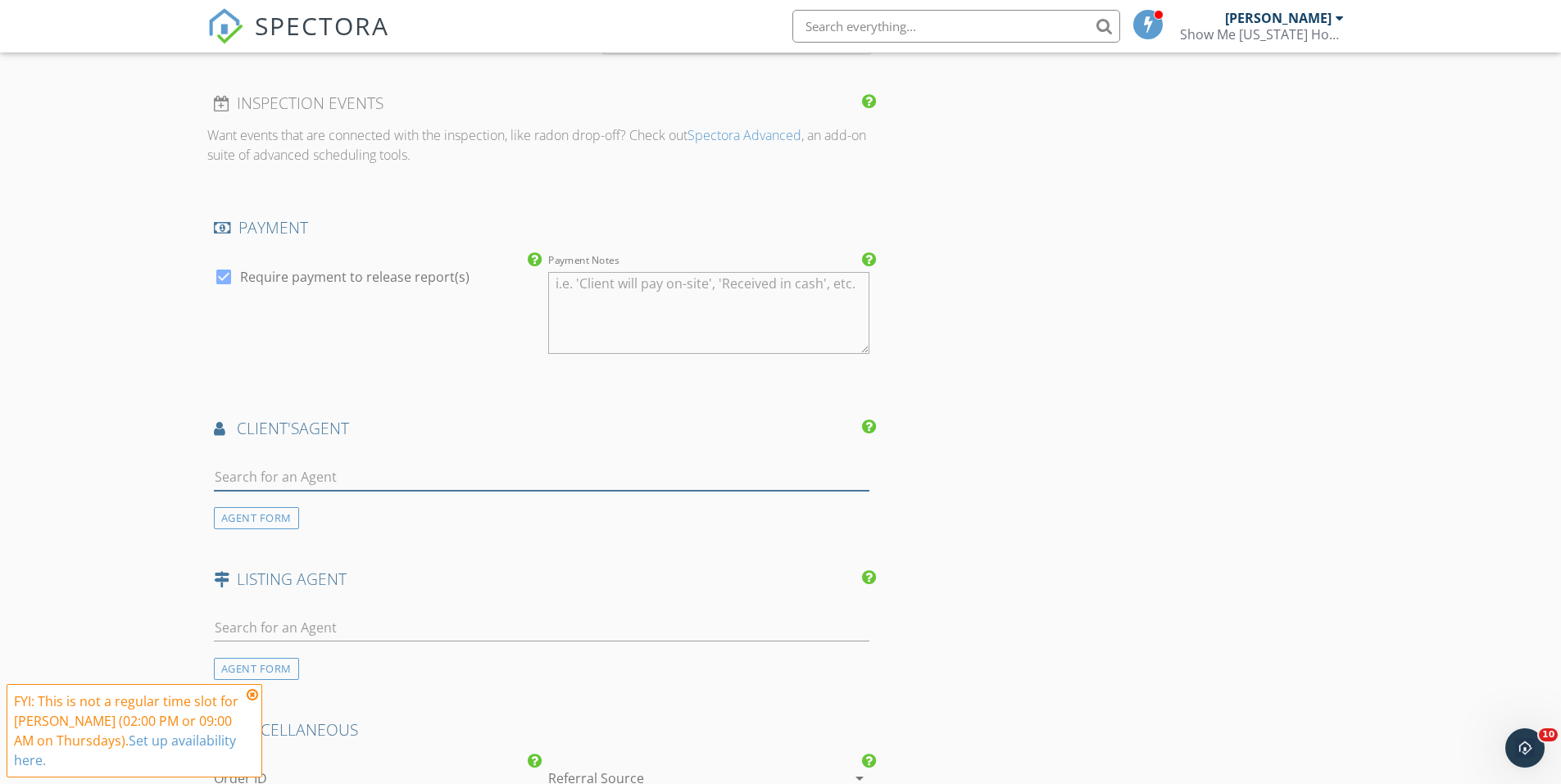
click at [379, 466] on input "text" at bounding box center [541, 477] width 656 height 27
click at [251, 515] on div "AGENT FORM" at bounding box center [257, 518] width 86 height 22
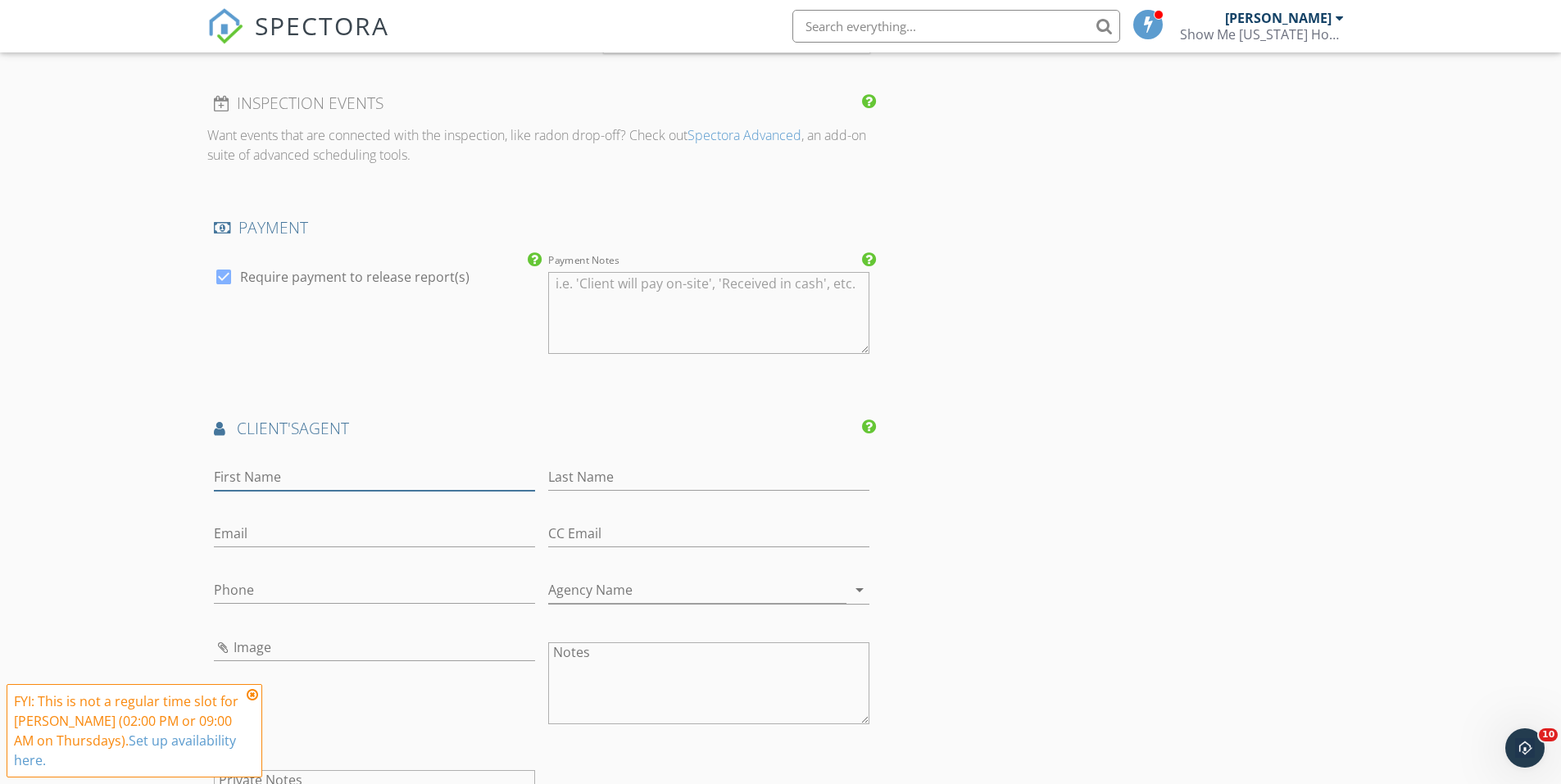
click at [382, 479] on input "First Name" at bounding box center [374, 477] width 322 height 27
type input "Jackson"
click at [685, 471] on input "Last Name" at bounding box center [709, 477] width 322 height 27
type input "Mitchell"
click at [395, 538] on input "Email" at bounding box center [374, 533] width 322 height 27
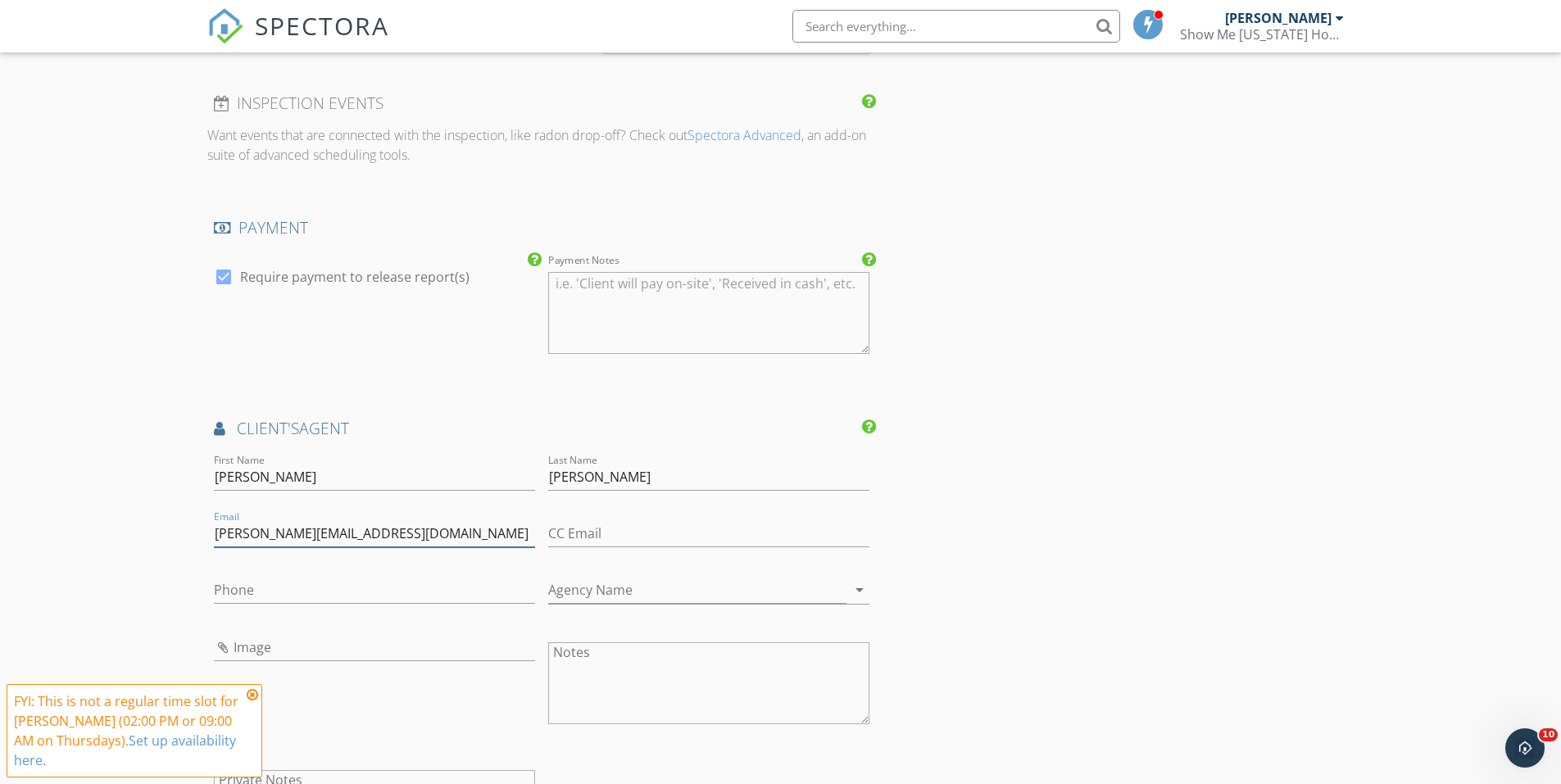
type input "jackson@teamfriendhomes.com"
click at [1011, 539] on div "INSPECTOR(S) check_box Austin Davis PRIMARY Austin Davis arrow_drop_down check_…" at bounding box center [780, 206] width 1148 height 3473
click at [1168, 581] on div "INSPECTOR(S) check_box Austin Davis PRIMARY Austin Davis arrow_drop_down check_…" at bounding box center [780, 206] width 1148 height 3473
click at [421, 601] on input "Phone" at bounding box center [374, 591] width 322 height 27
type input "573-259-5293"
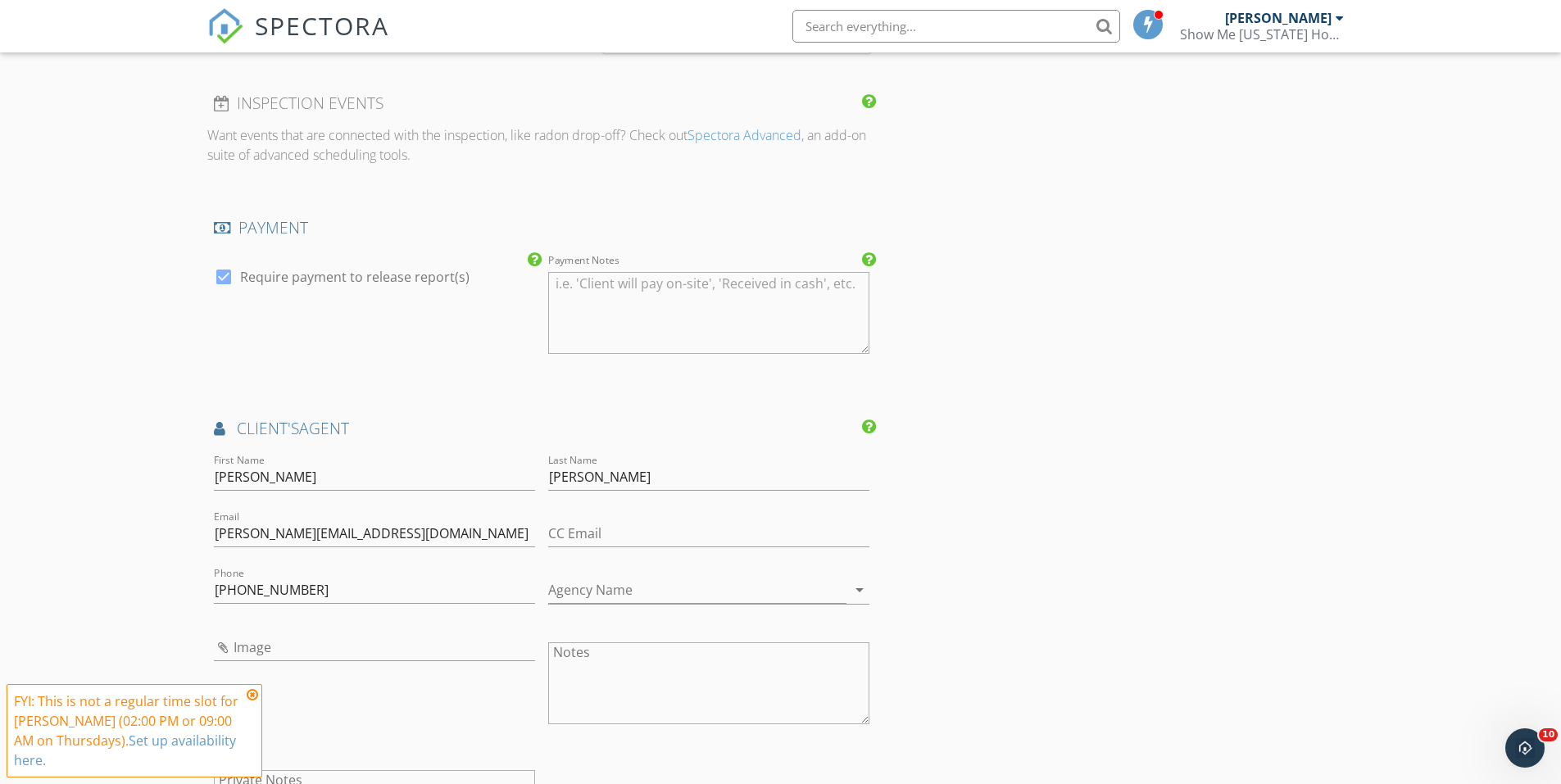
click at [1161, 662] on div "INSPECTOR(S) check_box Austin Davis PRIMARY Austin Davis arrow_drop_down check_…" at bounding box center [780, 206] width 1148 height 3473
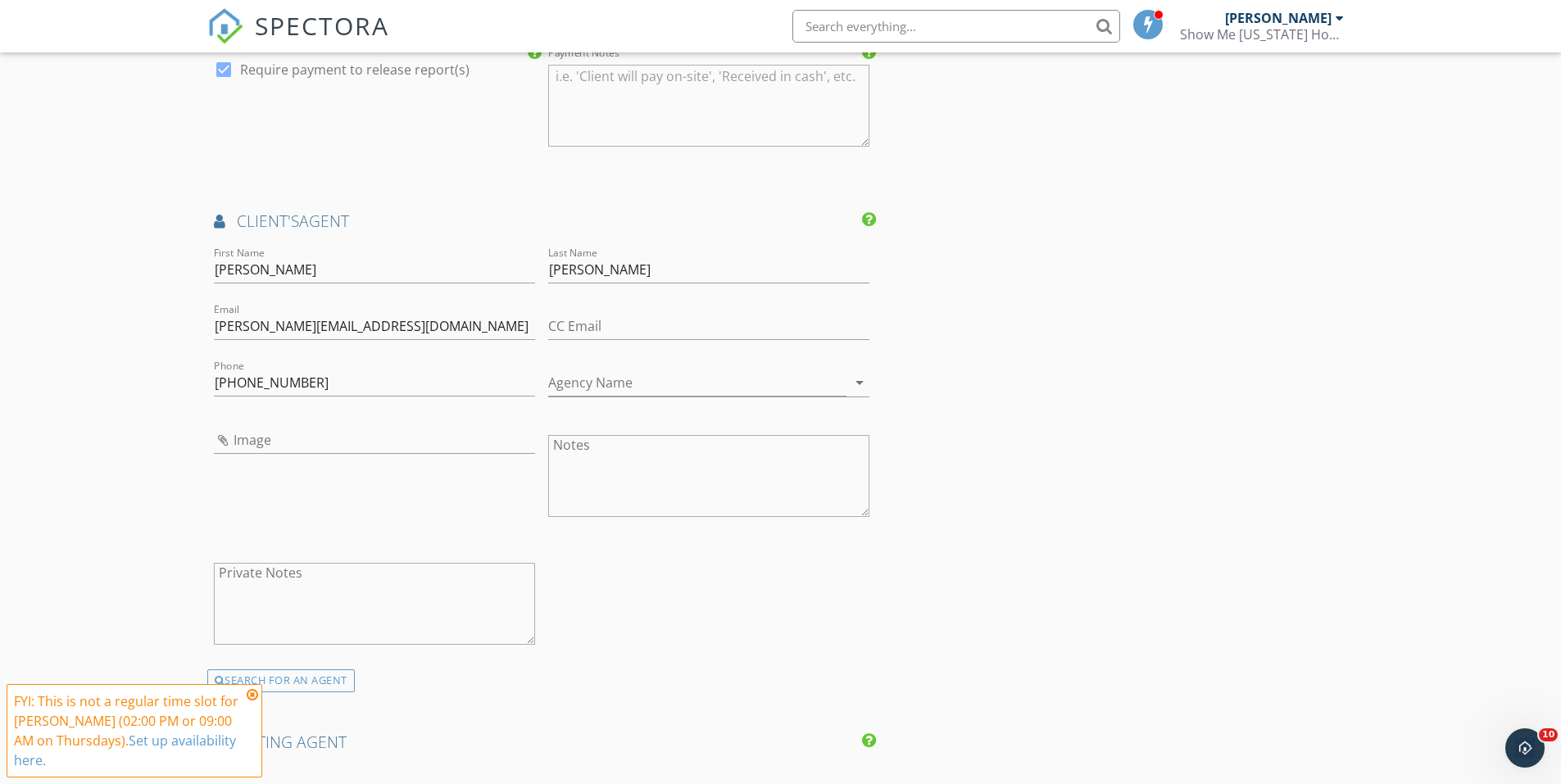
scroll to position [2048, 0]
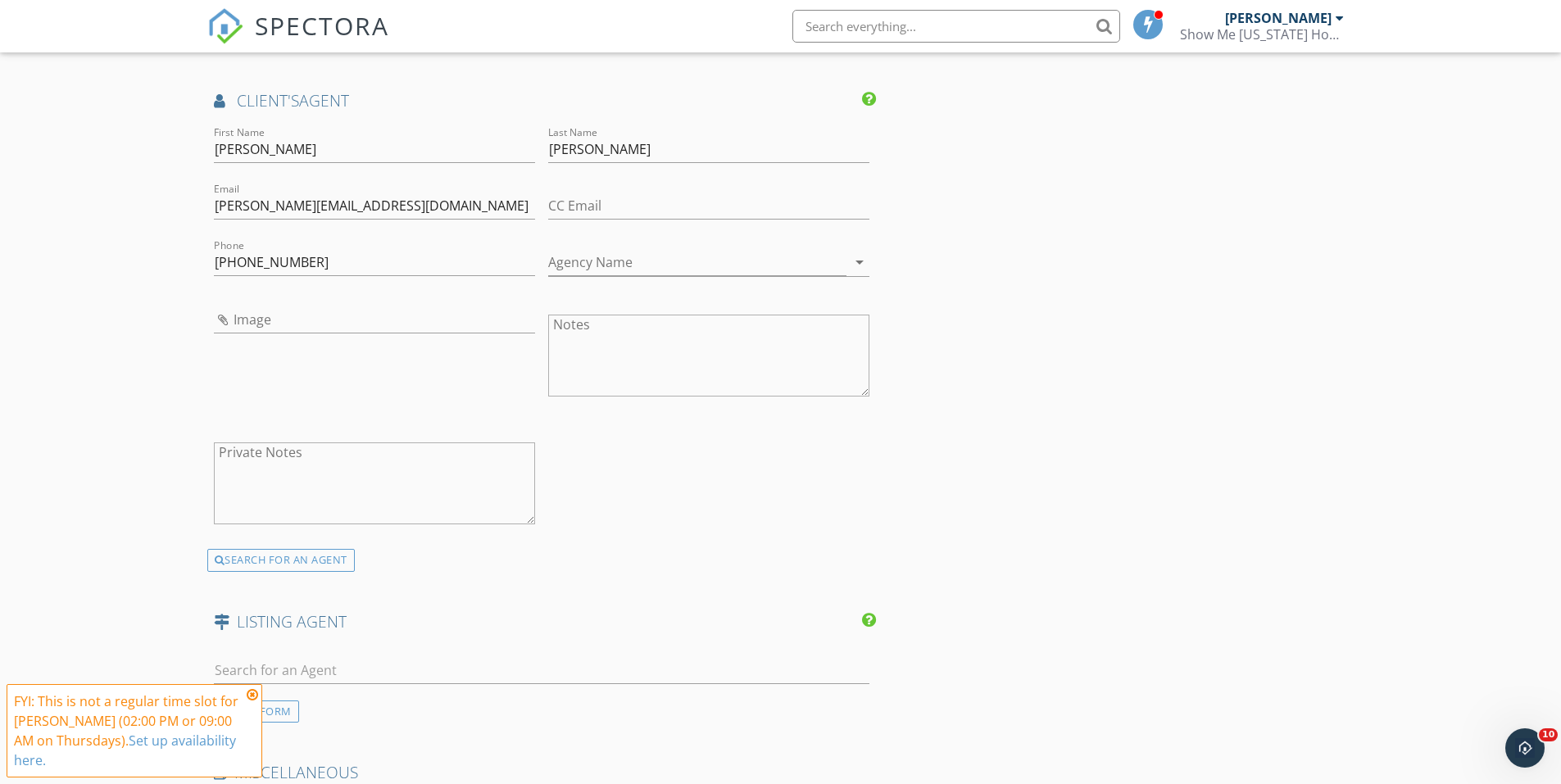
click at [255, 691] on icon at bounding box center [253, 694] width 12 height 13
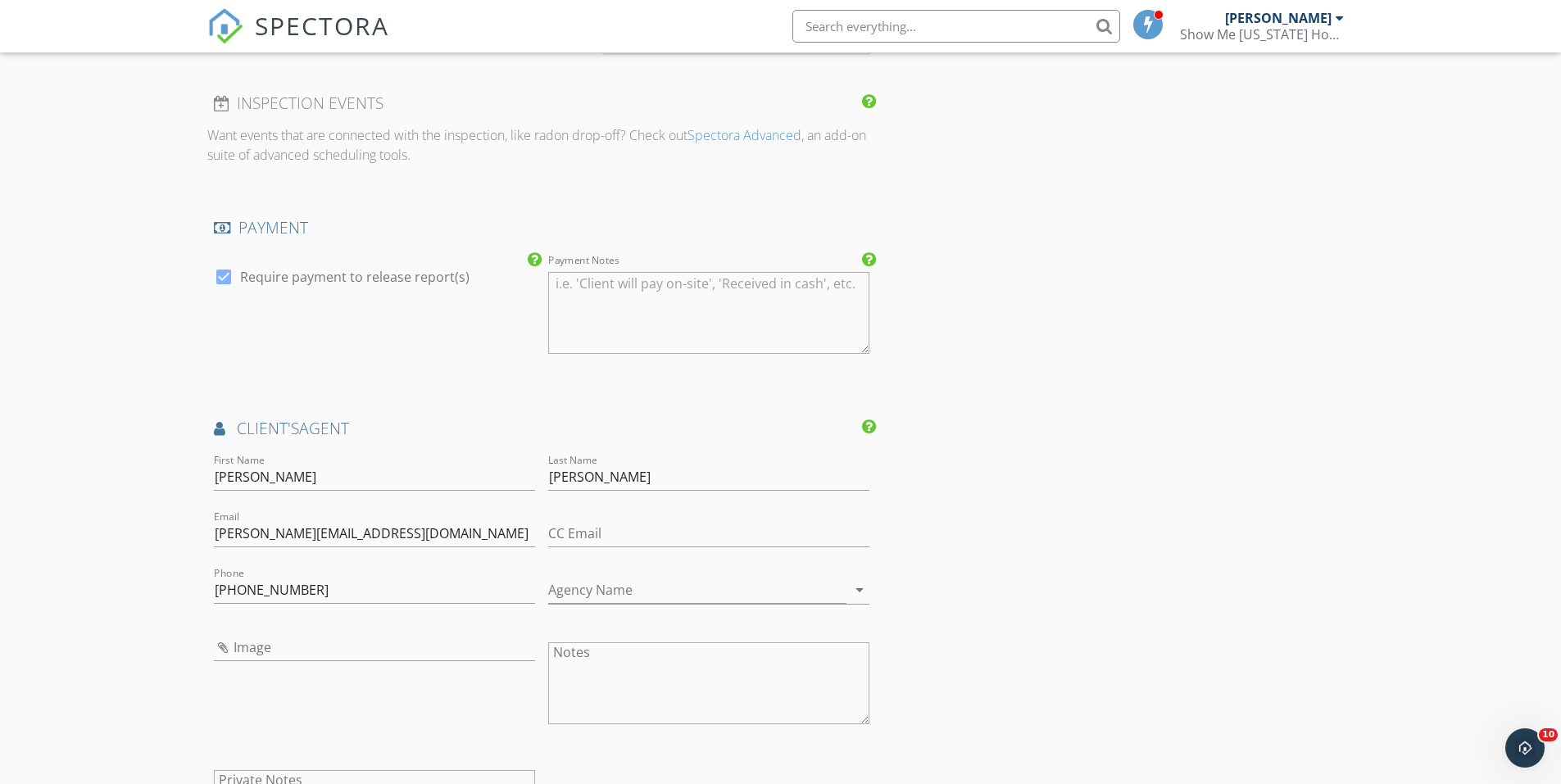
scroll to position [2130, 0]
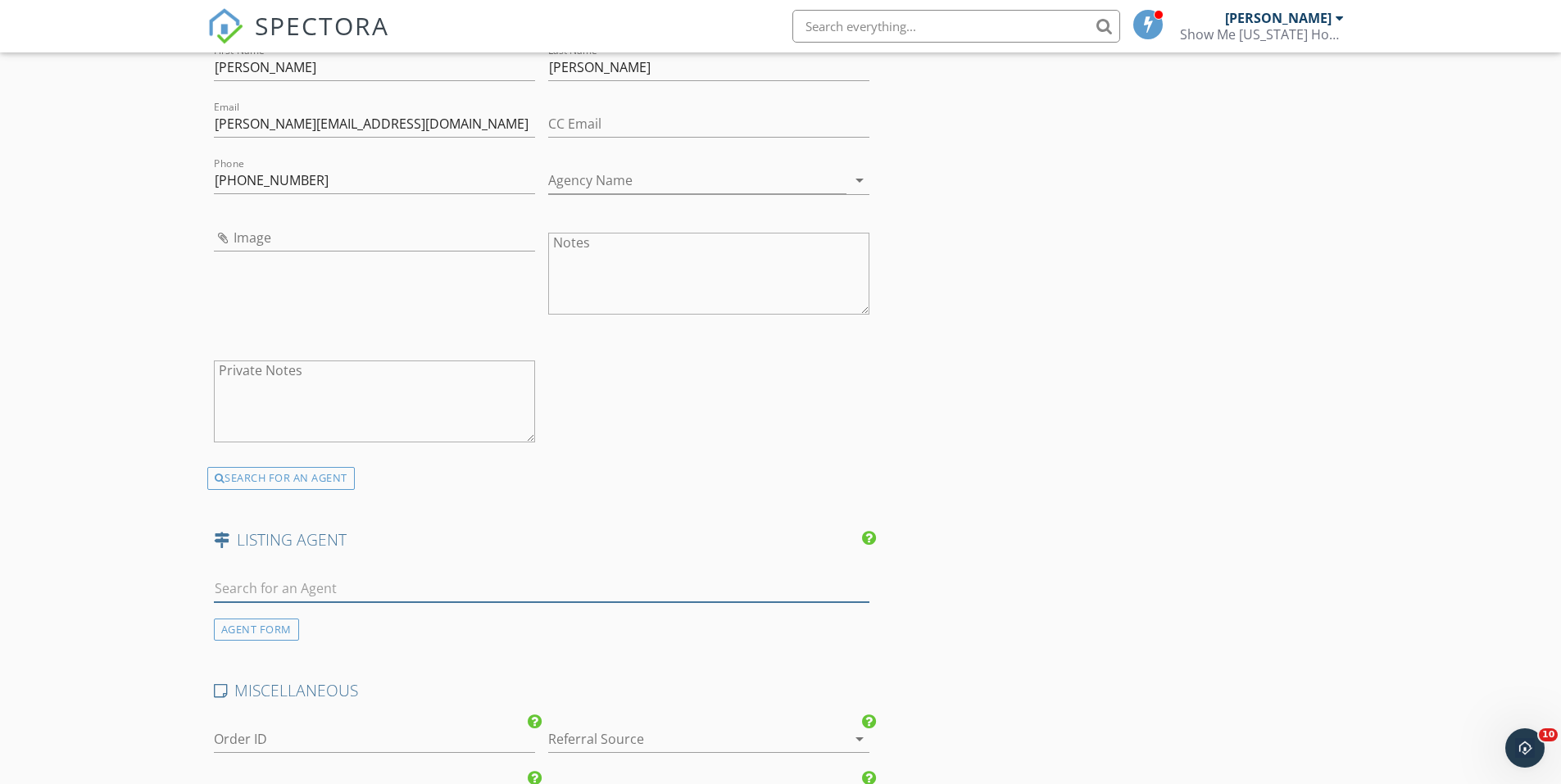
click at [342, 597] on input "text" at bounding box center [541, 589] width 656 height 27
click at [212, 630] on div "AGENT FORM" at bounding box center [541, 600] width 670 height 79
click at [225, 629] on div "AGENT FORM" at bounding box center [257, 630] width 86 height 22
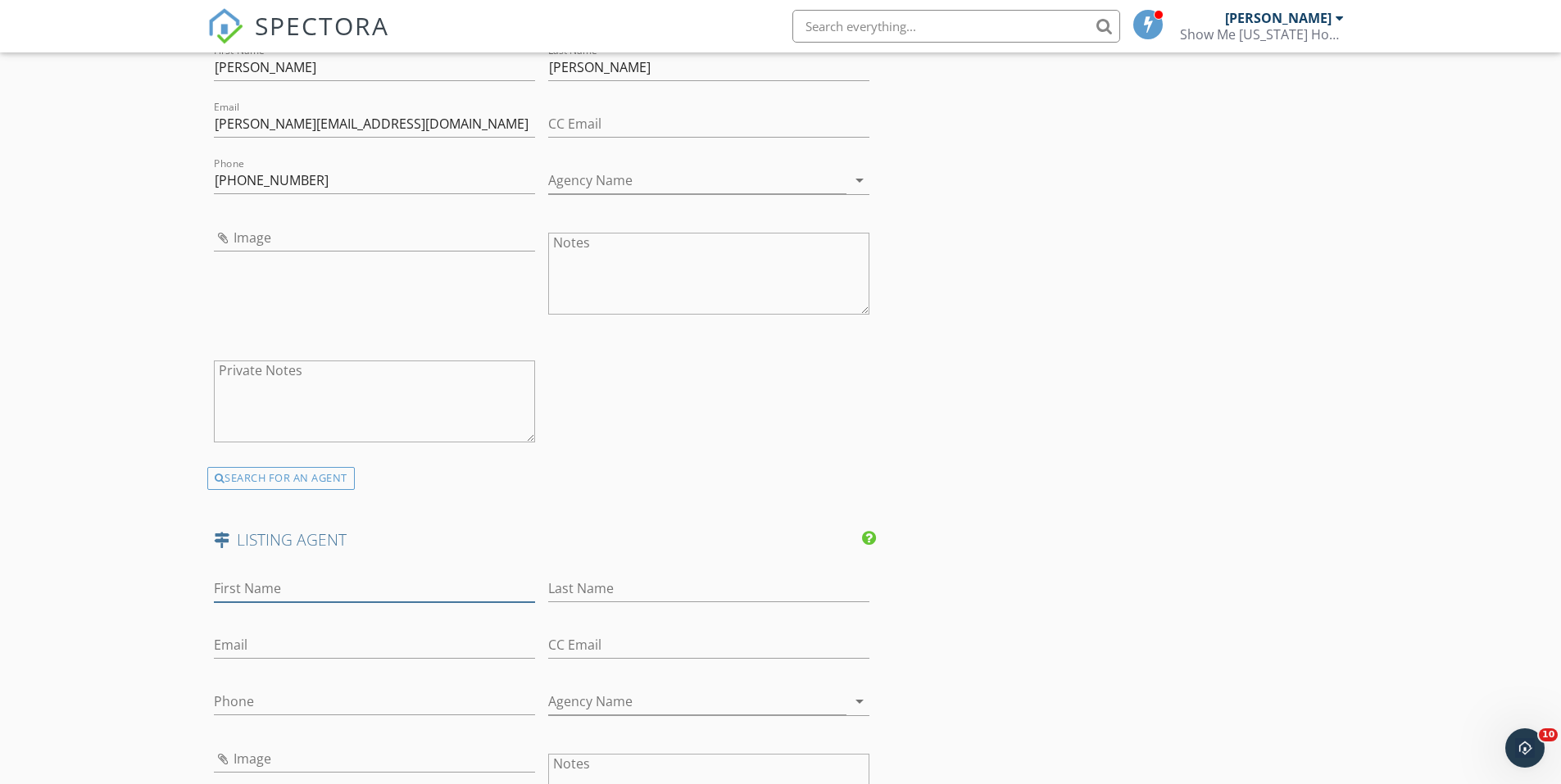
click at [267, 589] on input "First Name" at bounding box center [374, 589] width 322 height 27
type input "Stacey"
click at [703, 595] on input "Last Name" at bounding box center [709, 589] width 322 height 27
type input "Coats"
click at [360, 651] on input "Email" at bounding box center [374, 645] width 322 height 27
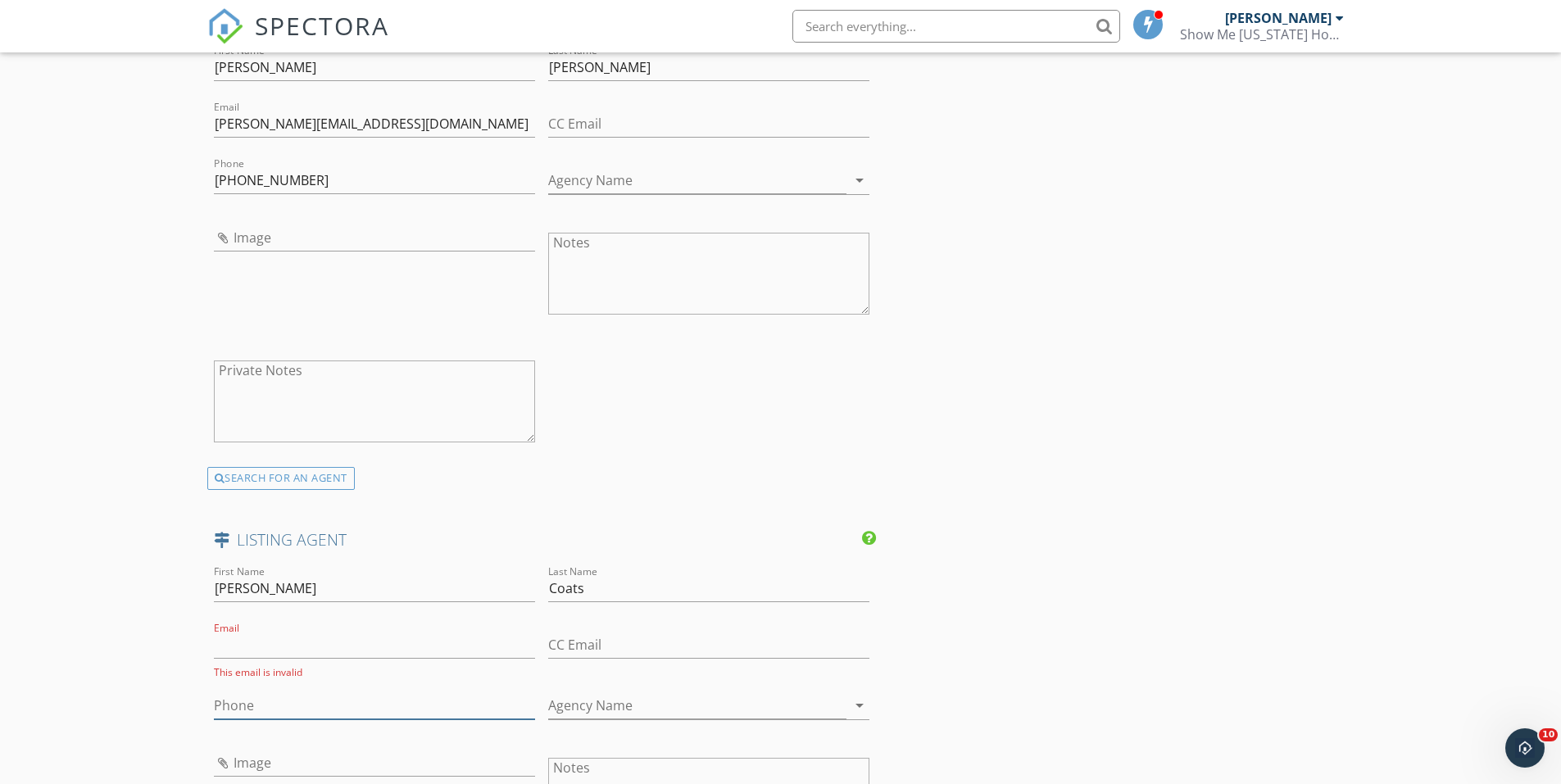
drag, startPoint x: 284, startPoint y: 638, endPoint x: 248, endPoint y: 706, distance: 76.9
click at [248, 706] on input "Phone" at bounding box center [374, 706] width 322 height 27
paste input "573-693-1300"
type input "573-693-1300"
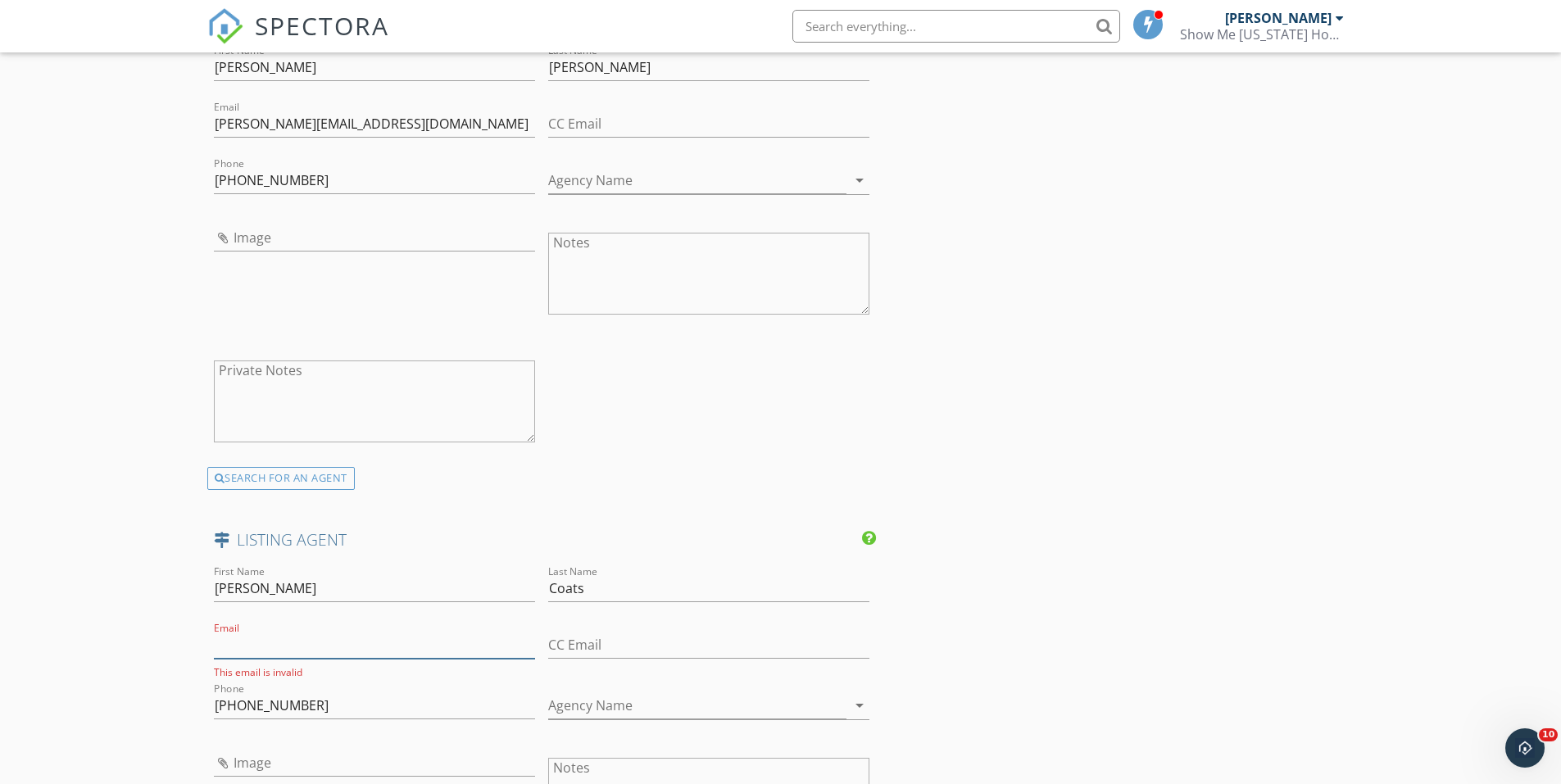
click at [289, 636] on input "Email" at bounding box center [374, 645] width 322 height 27
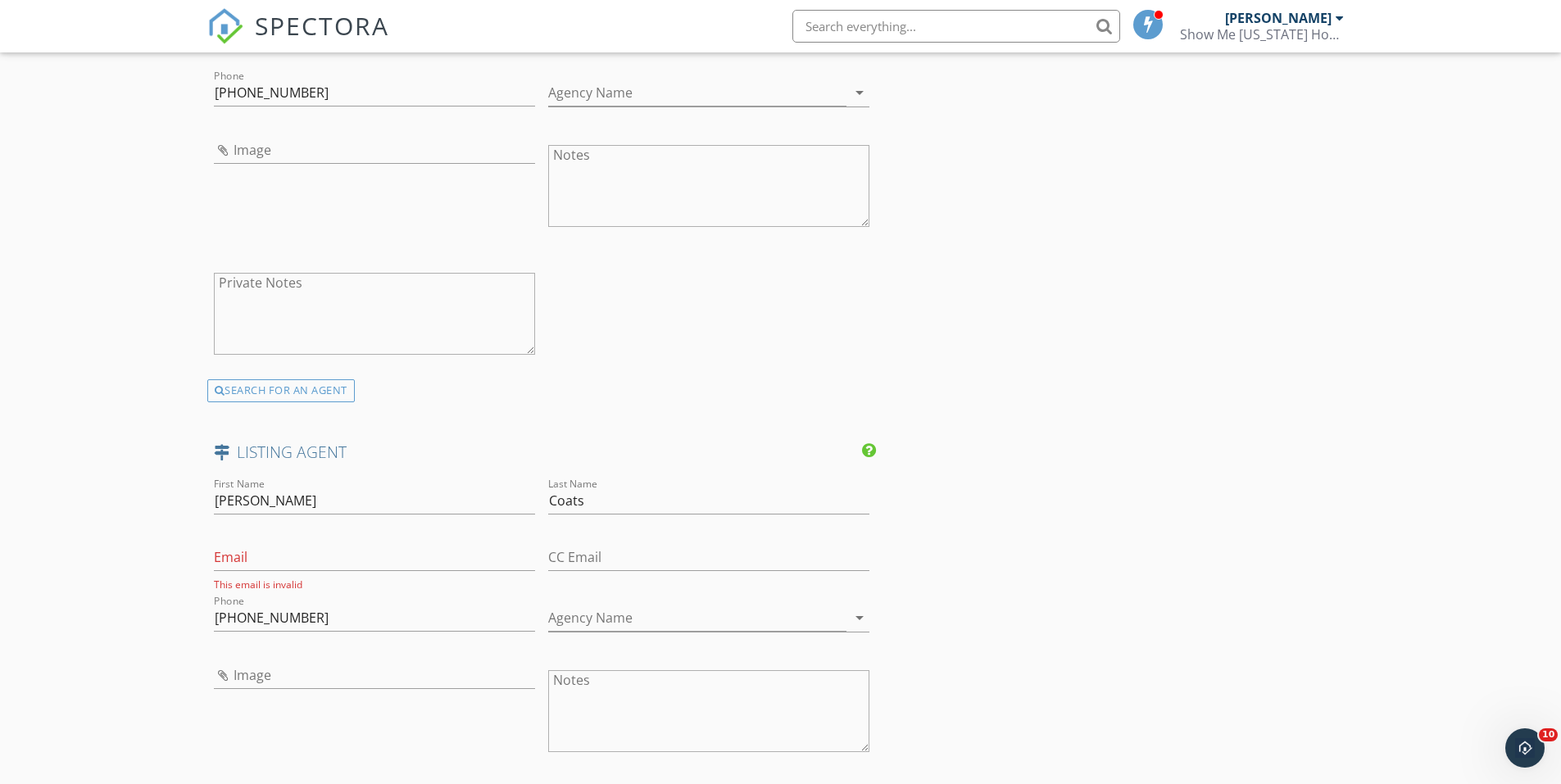
scroll to position [2375, 0]
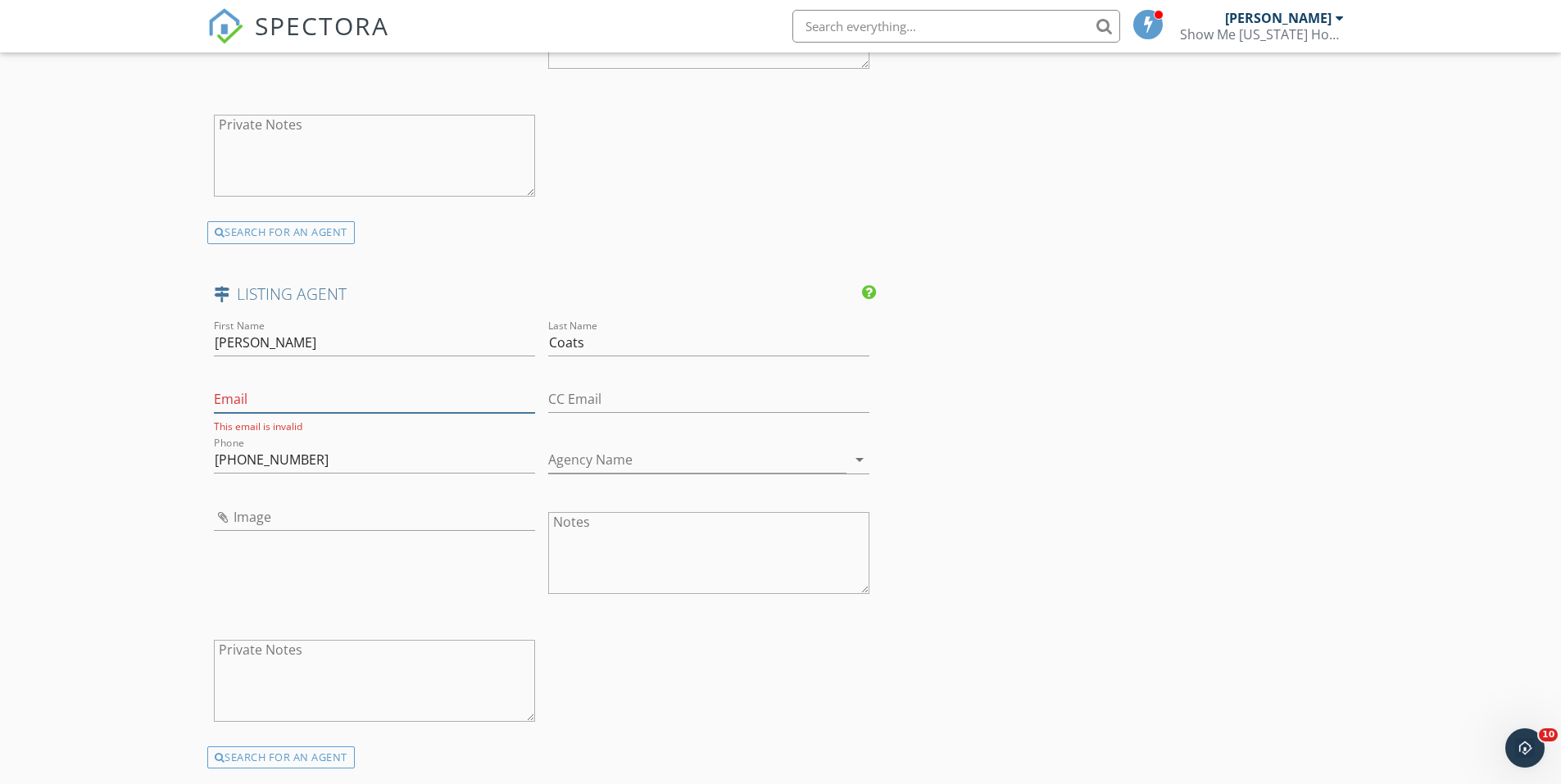
click at [291, 400] on input "Email" at bounding box center [374, 399] width 322 height 27
paste input "sacoats99@gmail.com"
type input "sacoats99@gmail.com"
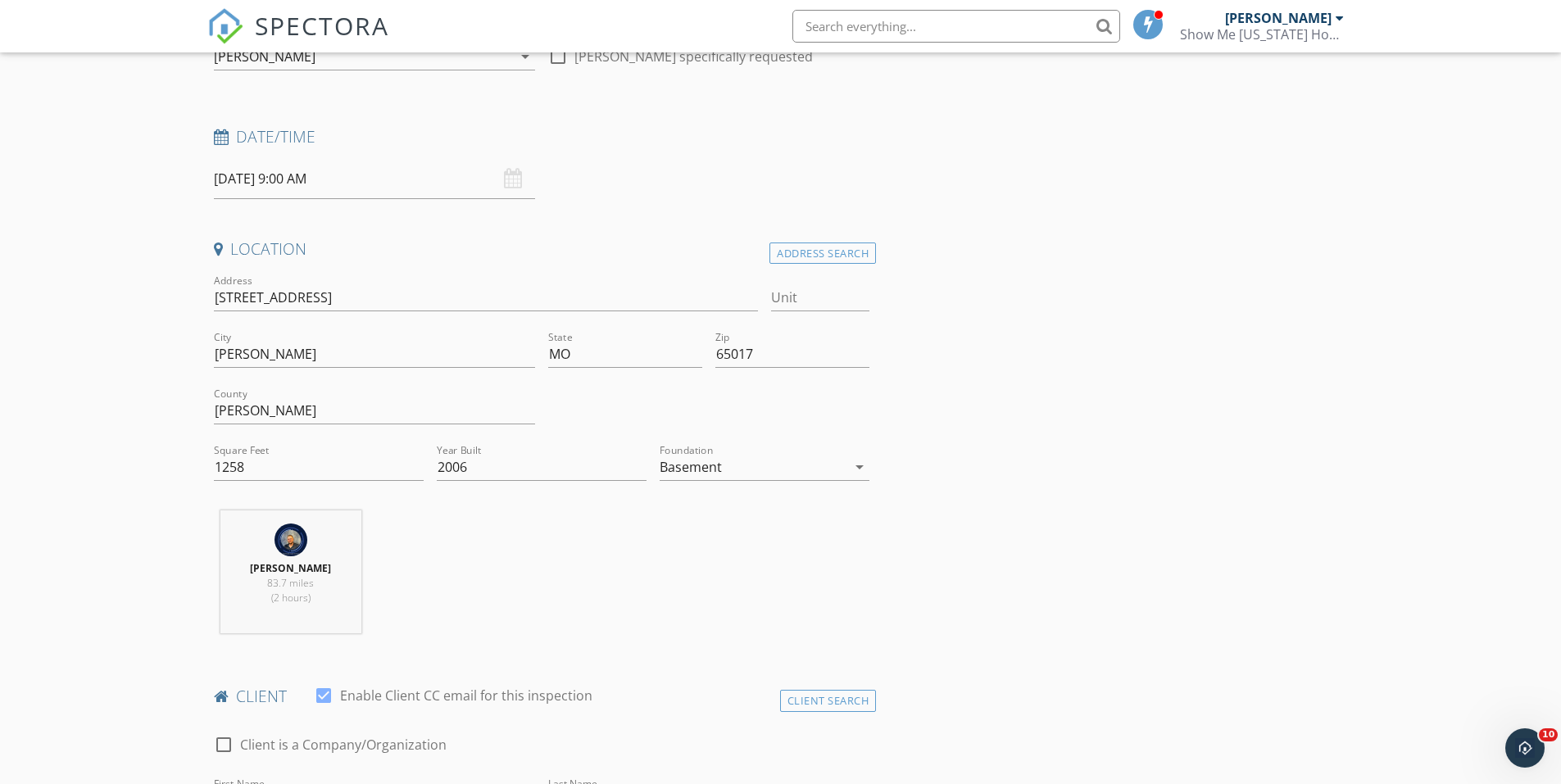
scroll to position [0, 0]
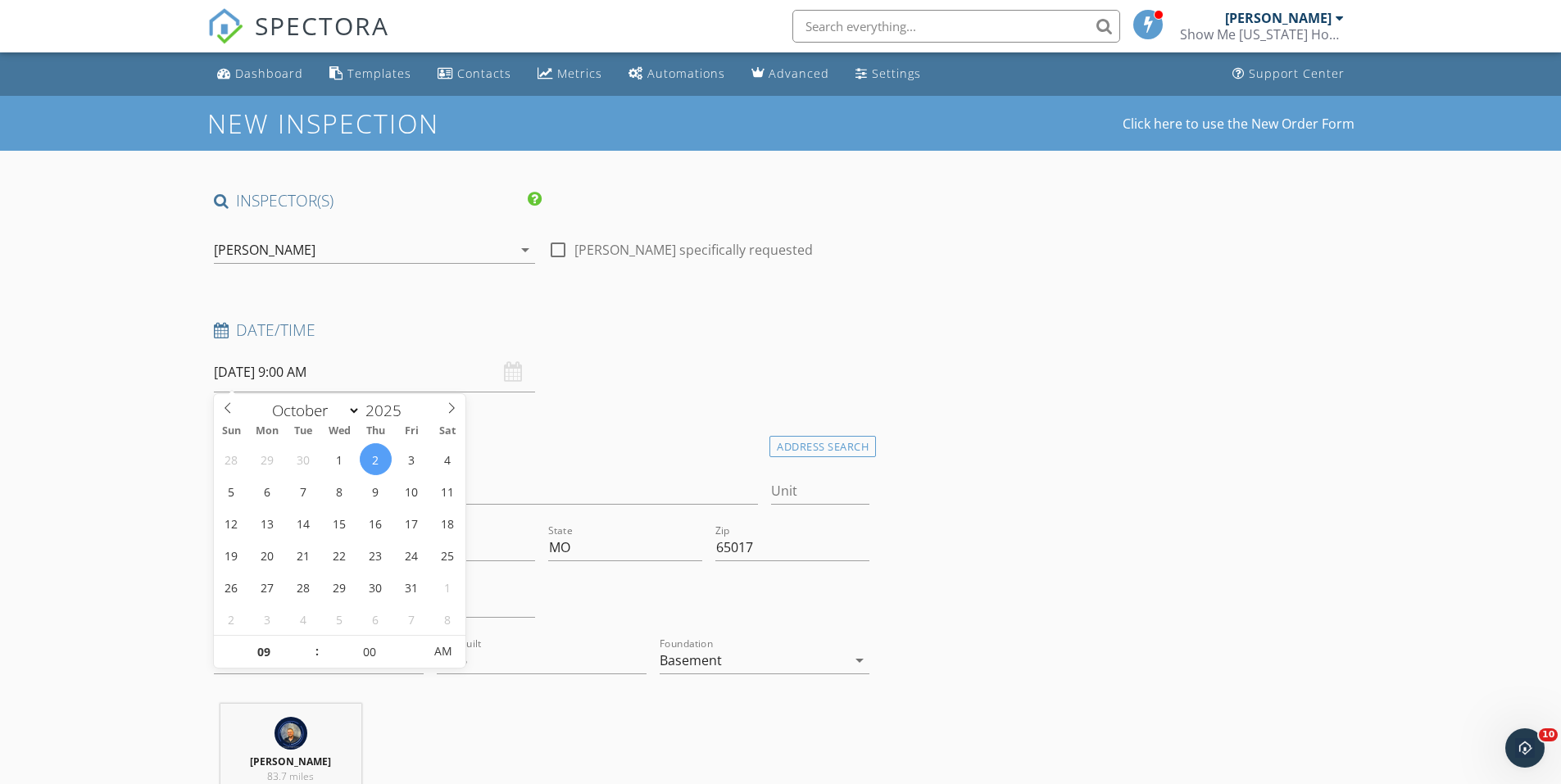
click at [373, 368] on input "10/02/2025 9:00 AM" at bounding box center [374, 372] width 322 height 40
click at [697, 347] on div "Date/Time" at bounding box center [541, 336] width 670 height 33
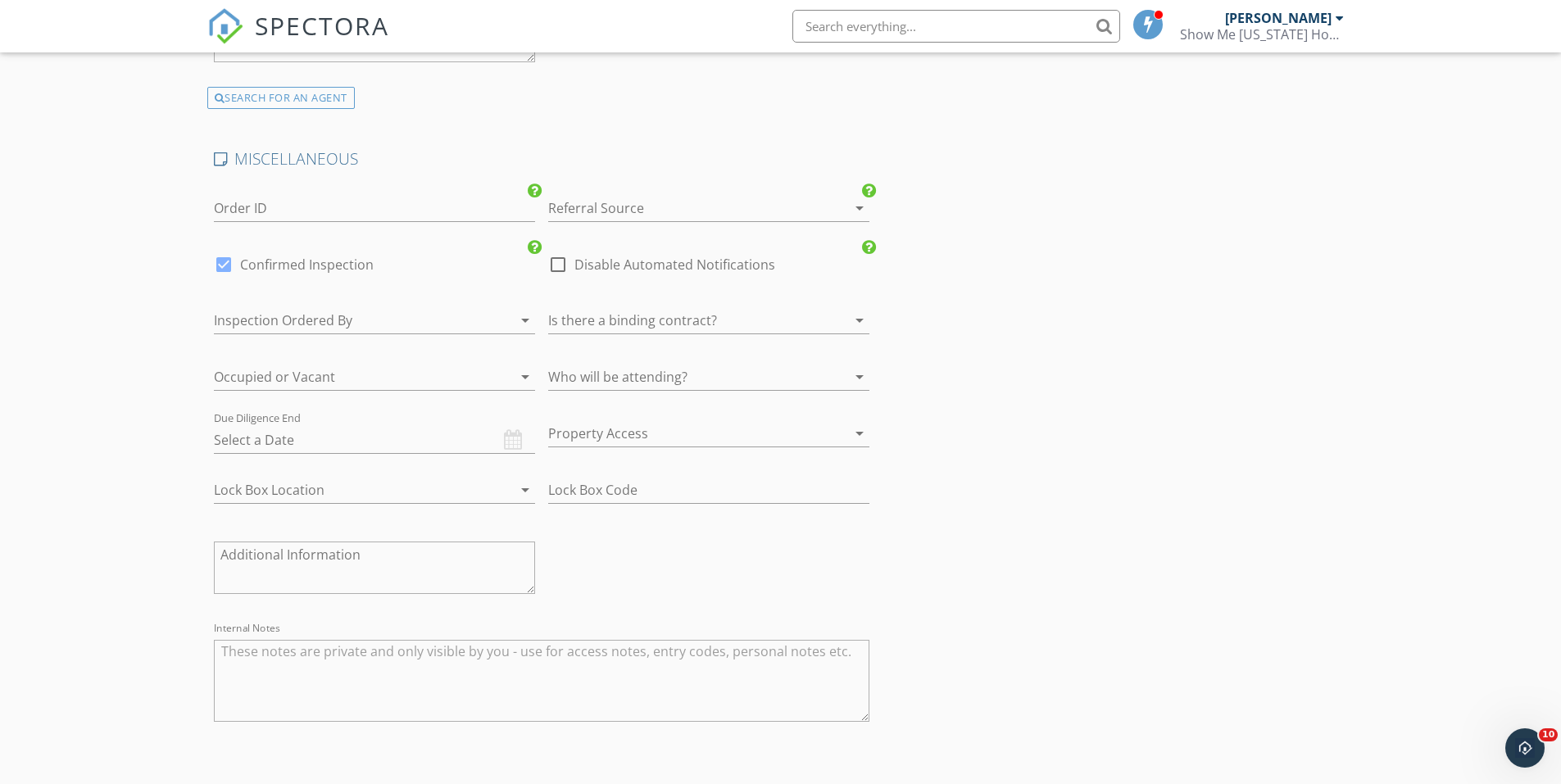
scroll to position [3289, 0]
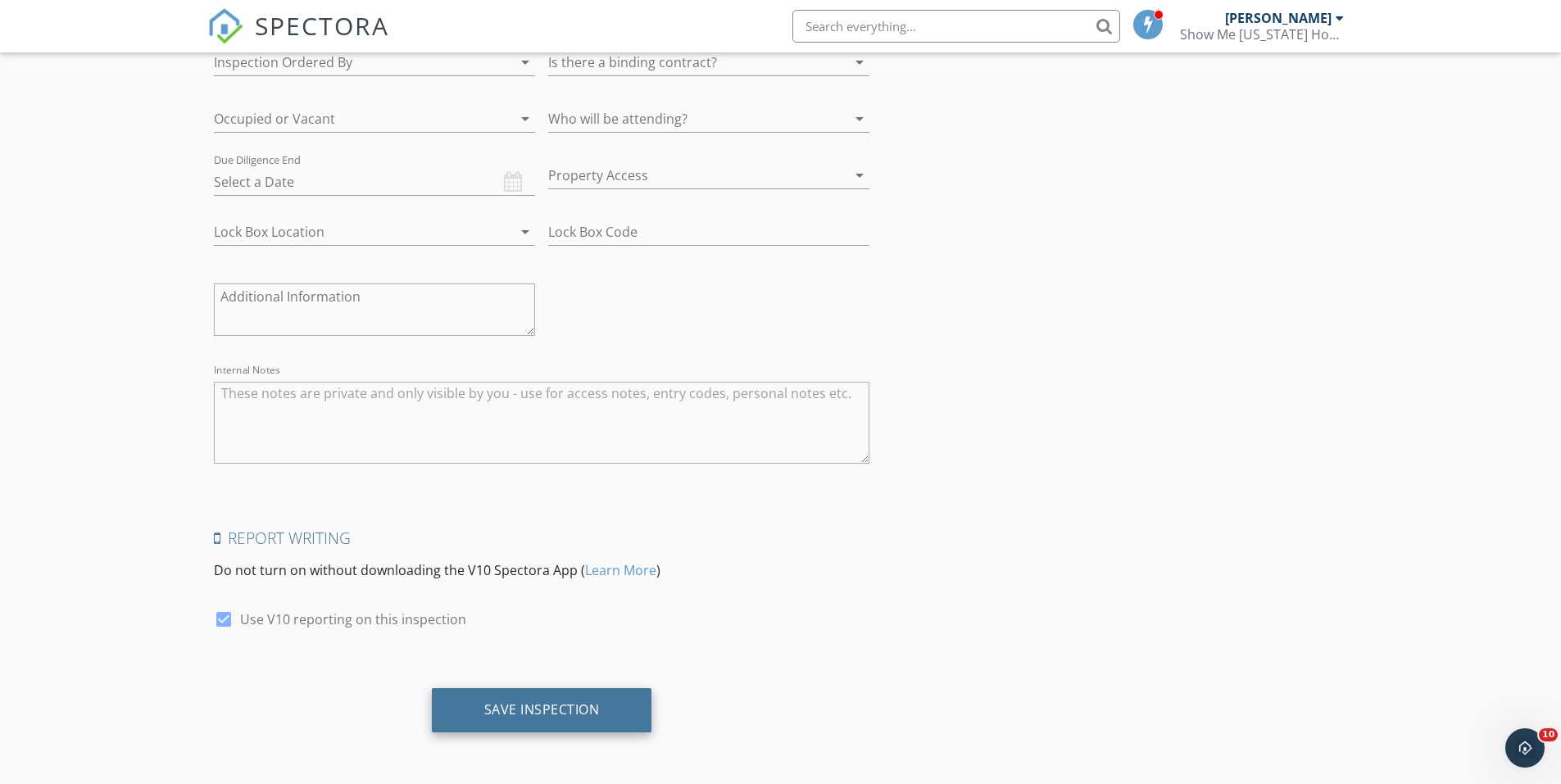
click at [587, 709] on div "Save Inspection" at bounding box center [541, 709] width 116 height 17
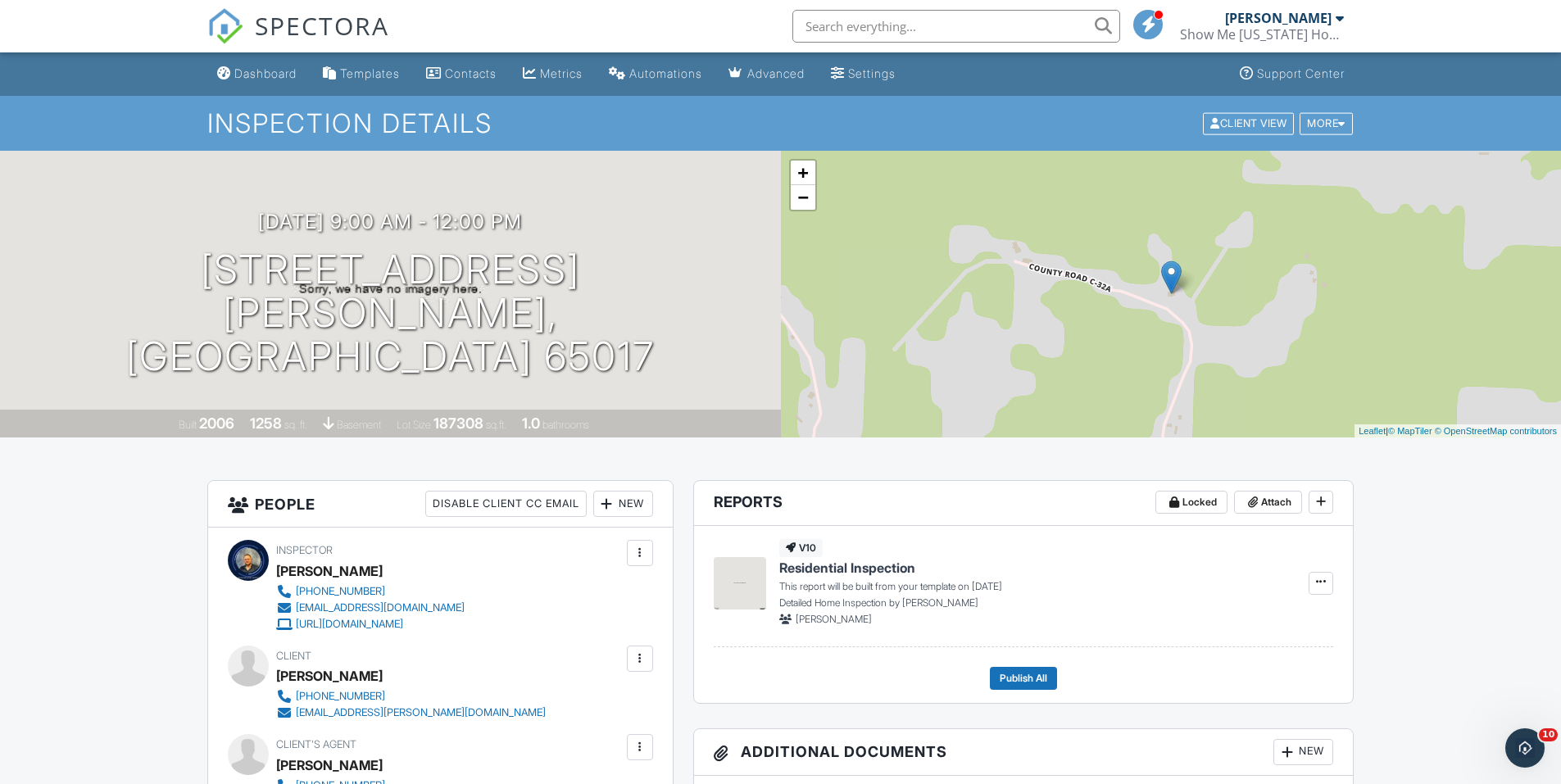
click at [642, 552] on div at bounding box center [640, 553] width 17 height 17
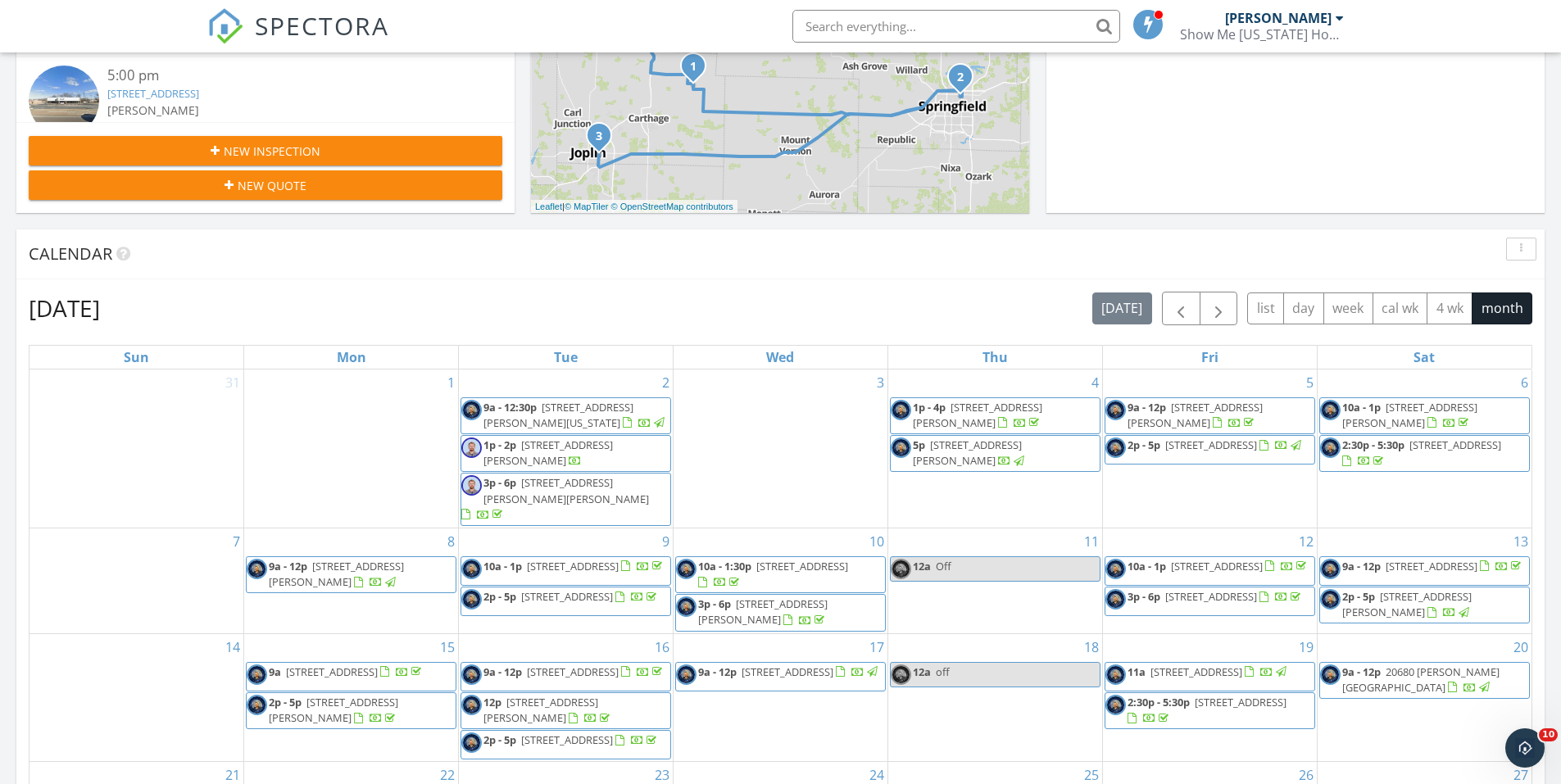
scroll to position [819, 0]
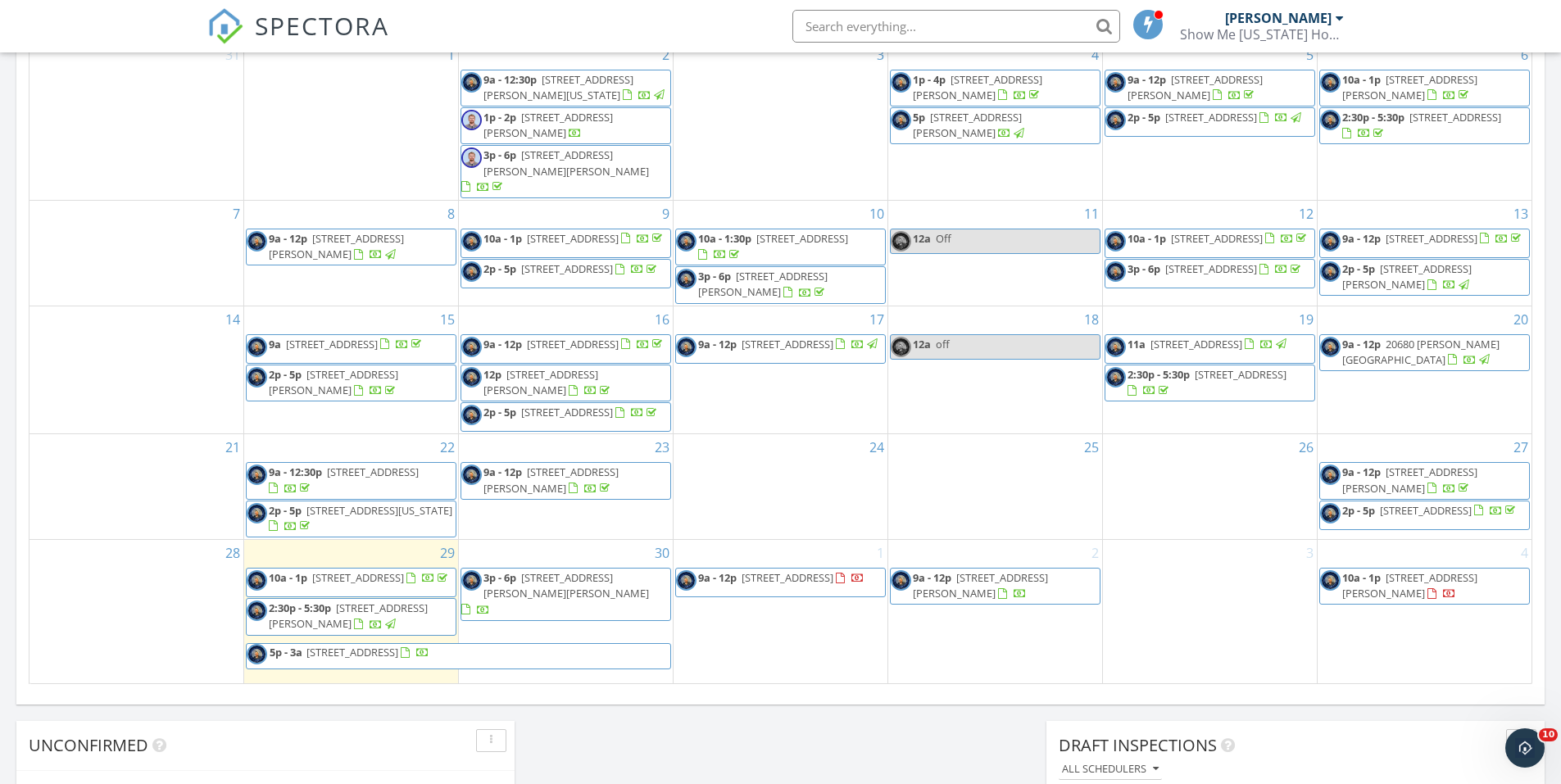
click at [412, 631] on span "2142 N Adams Ct, Springfield 65803" at bounding box center [349, 615] width 159 height 30
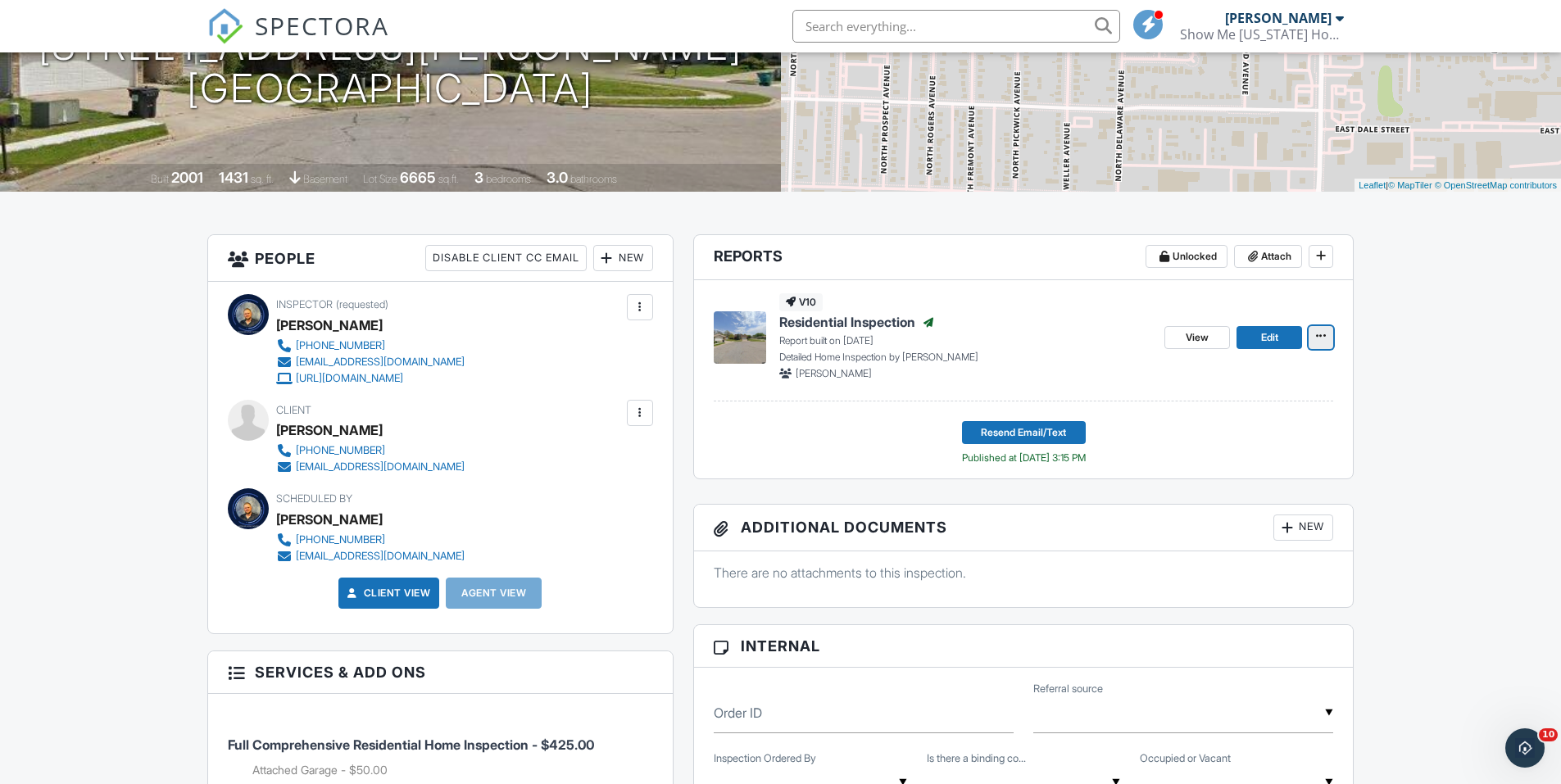
click at [1326, 338] on icon at bounding box center [1321, 336] width 10 height 12
click at [1258, 254] on icon at bounding box center [1253, 256] width 10 height 12
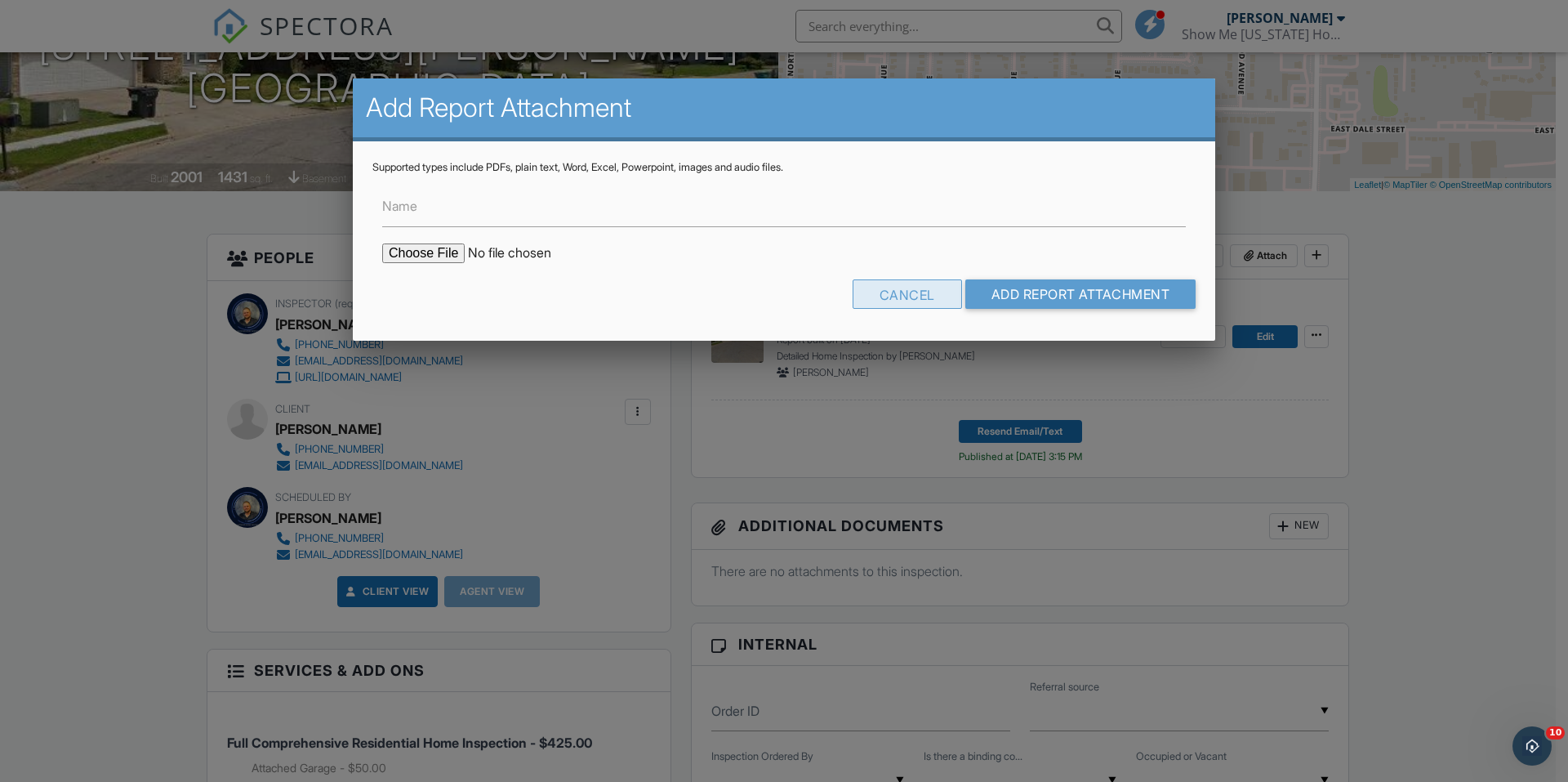
click at [911, 290] on div "Cancel" at bounding box center [907, 294] width 109 height 29
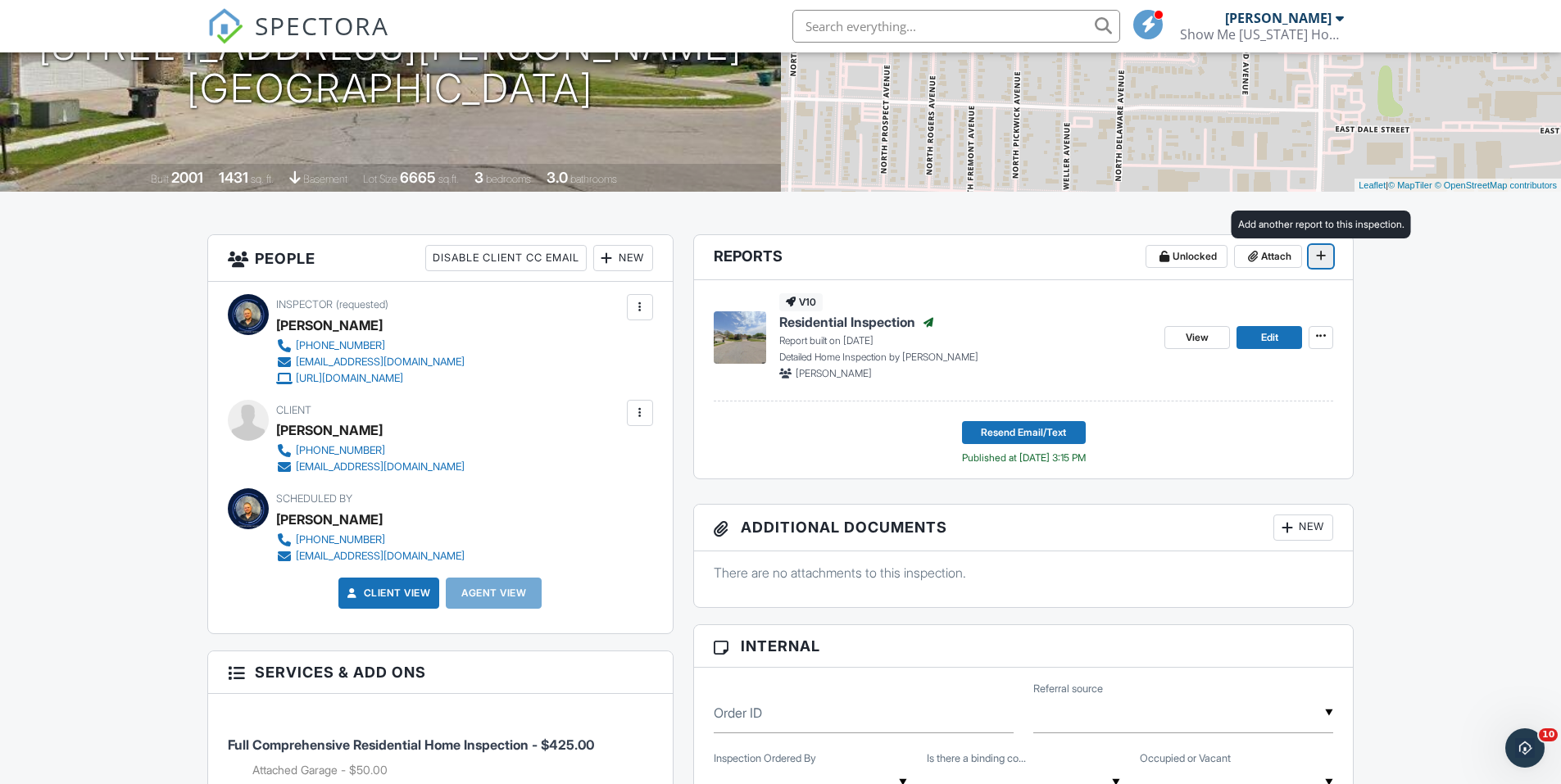
click at [1330, 254] on span at bounding box center [1321, 256] width 17 height 17
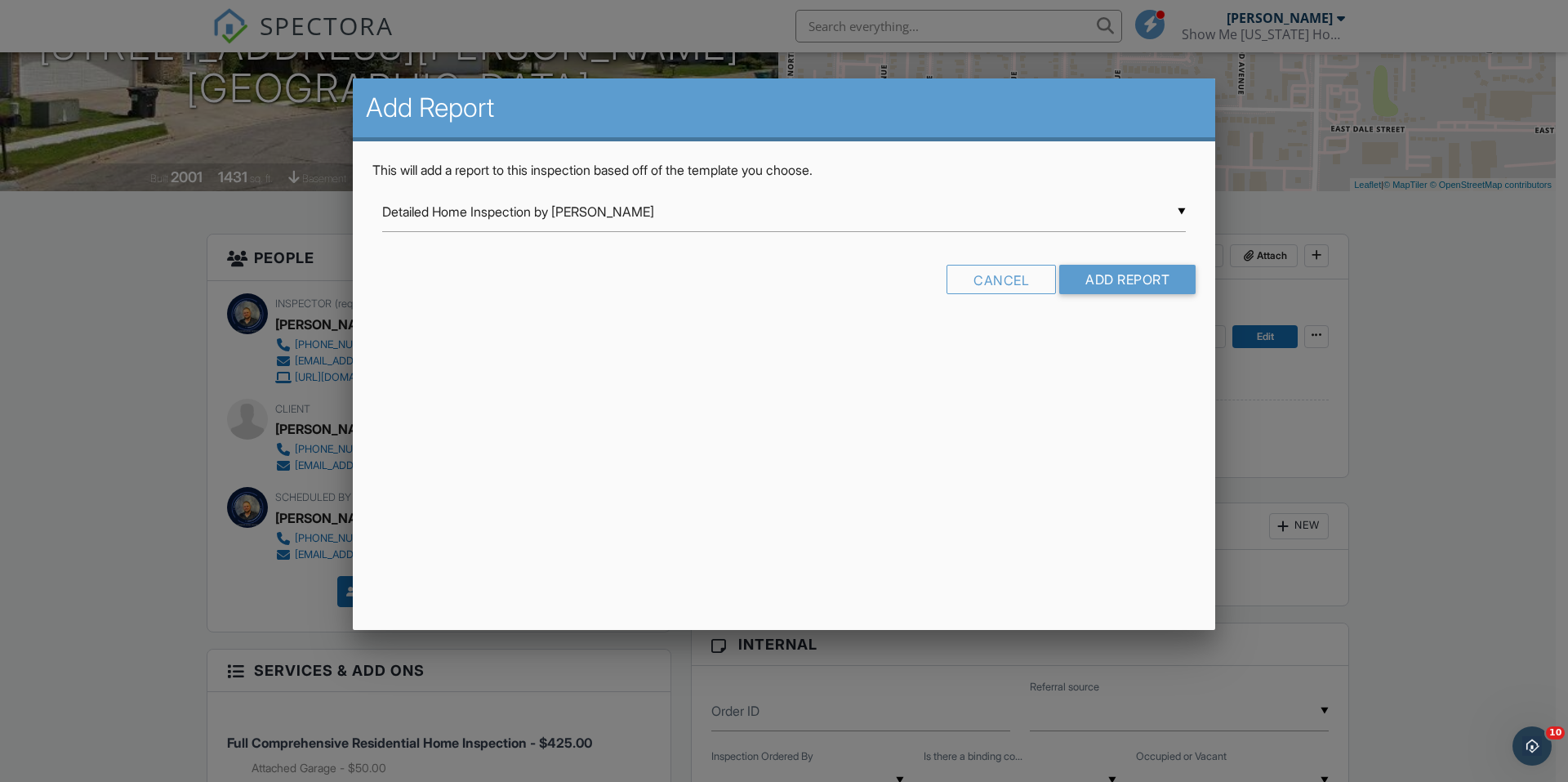
click at [601, 217] on div "▼ Detailed Home Inspection by [PERSON_NAME] Detailed Home Inspection by [PERSON…" at bounding box center [784, 211] width 804 height 40
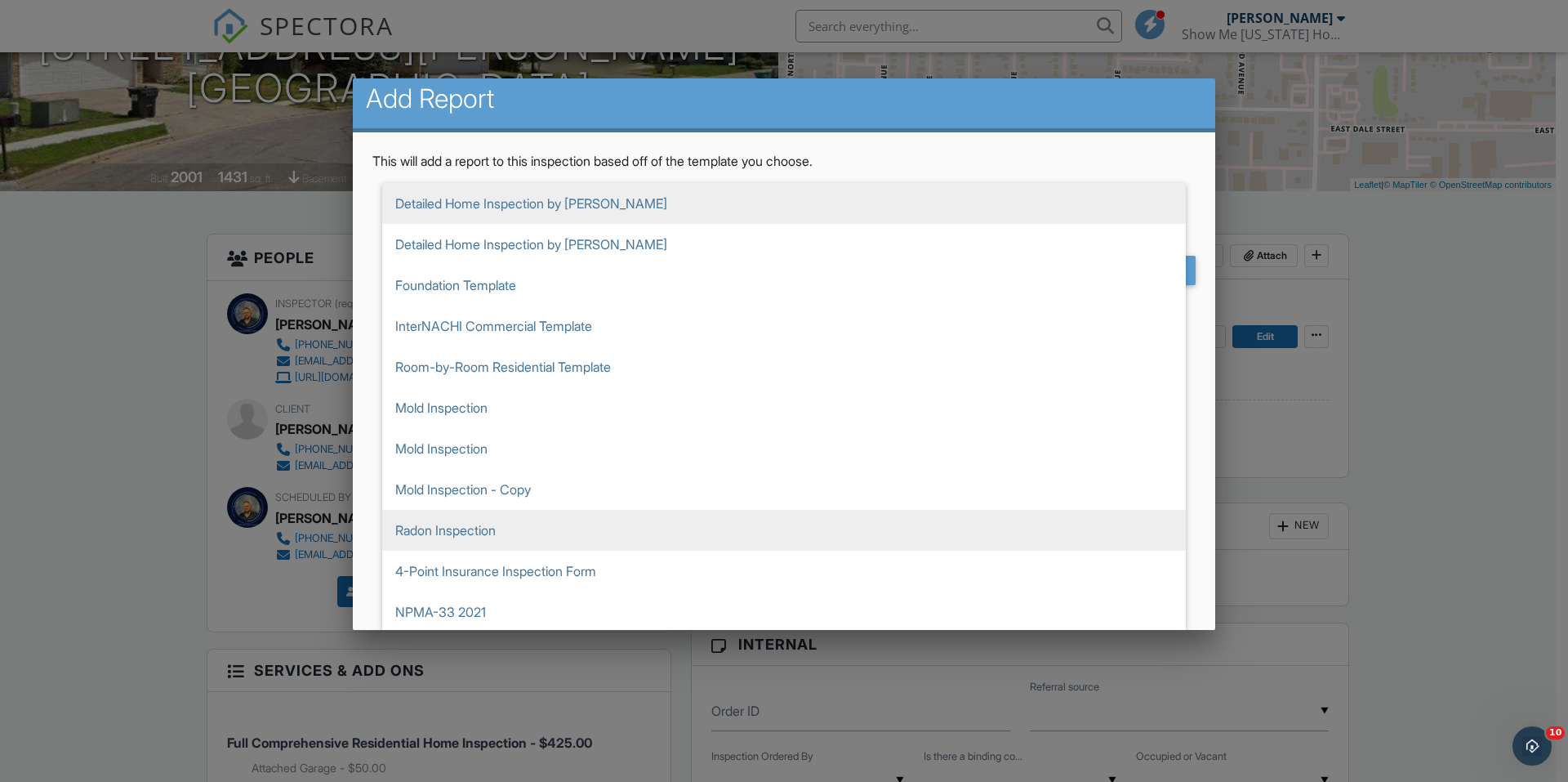
scroll to position [12, 0]
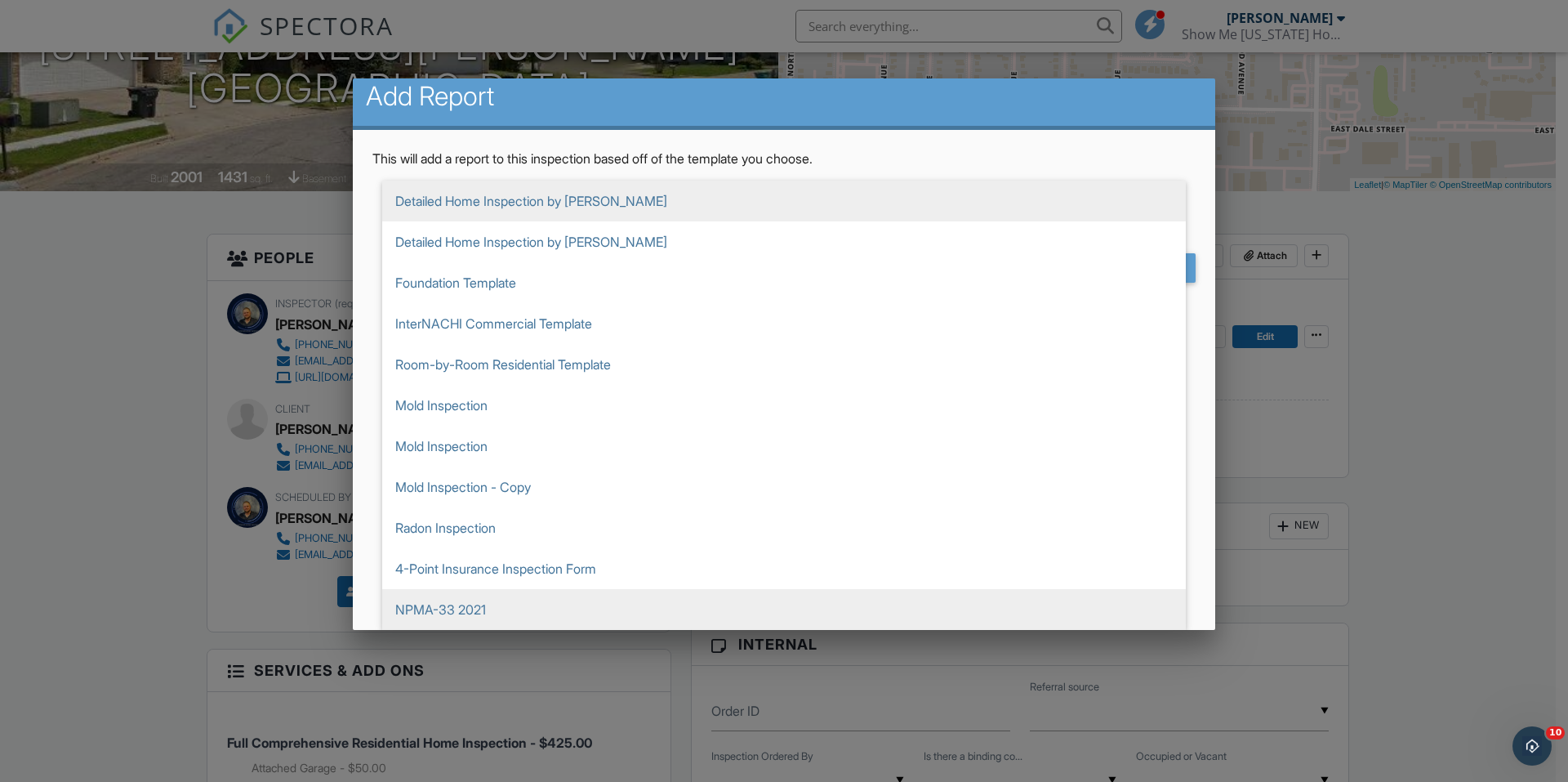
click at [490, 606] on span "NPMA-33 2021" at bounding box center [784, 610] width 804 height 41
type input "NPMA-33 2021"
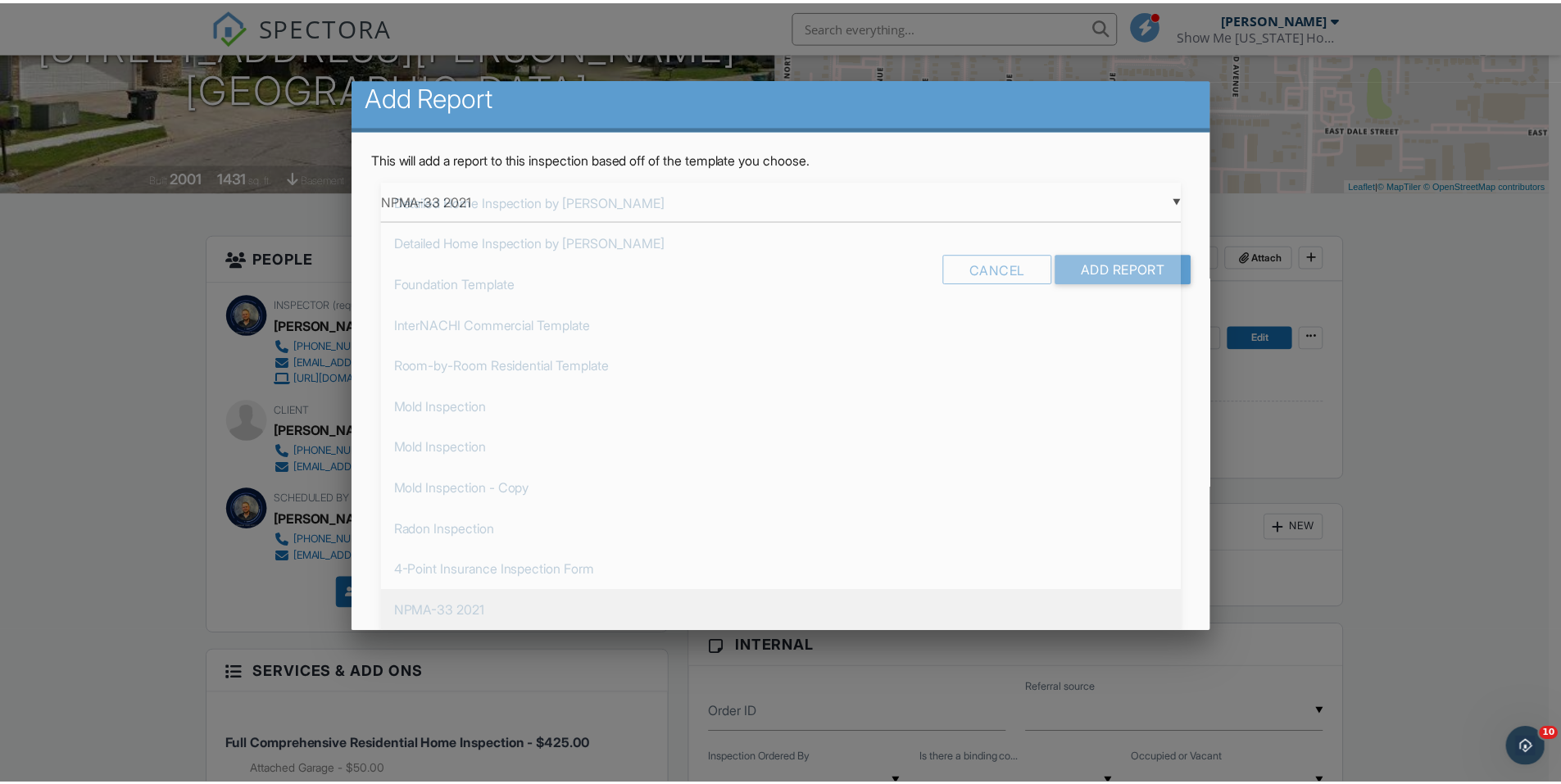
scroll to position [0, 0]
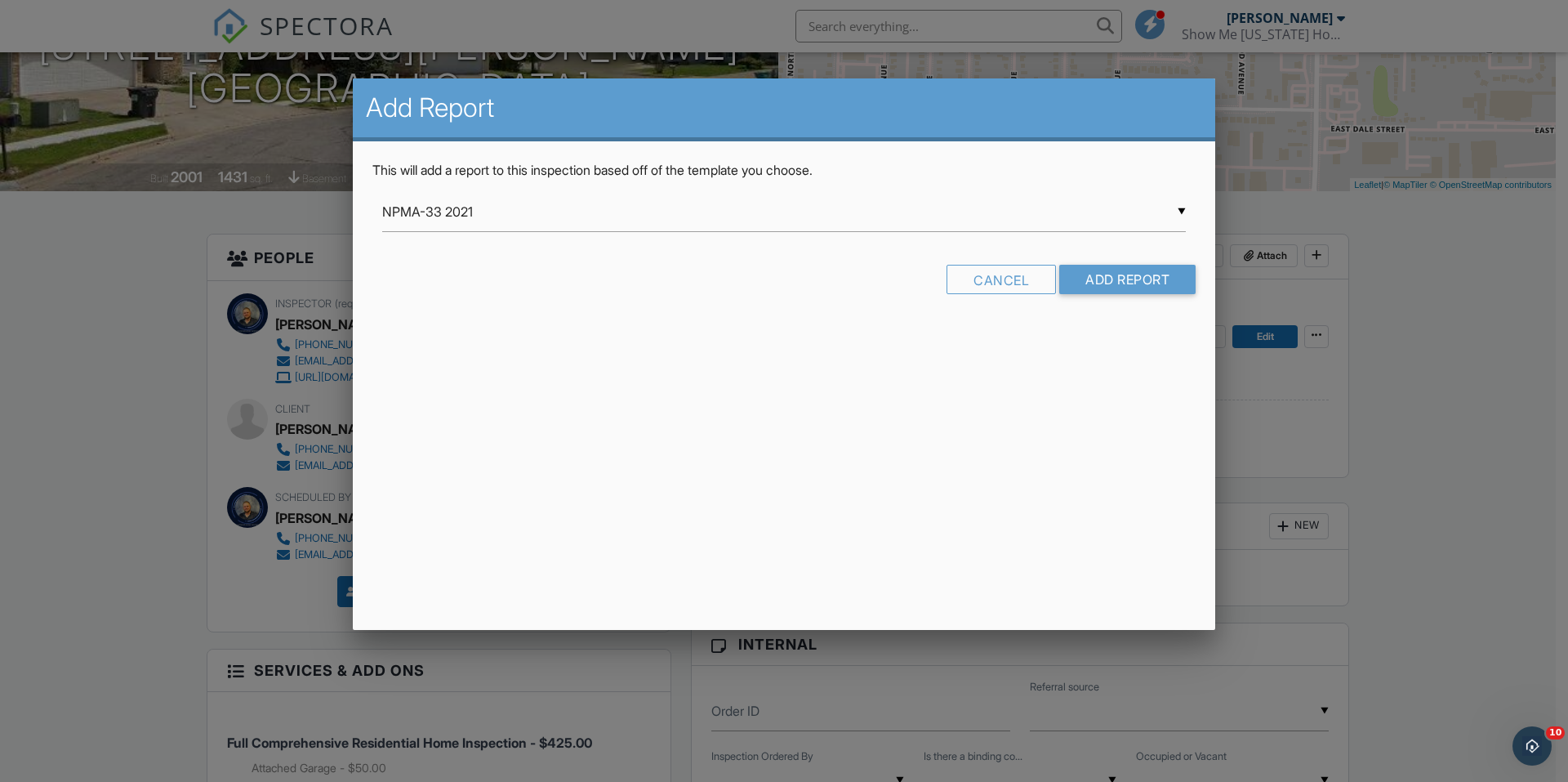
click at [241, 294] on div at bounding box center [784, 407] width 1568 height 978
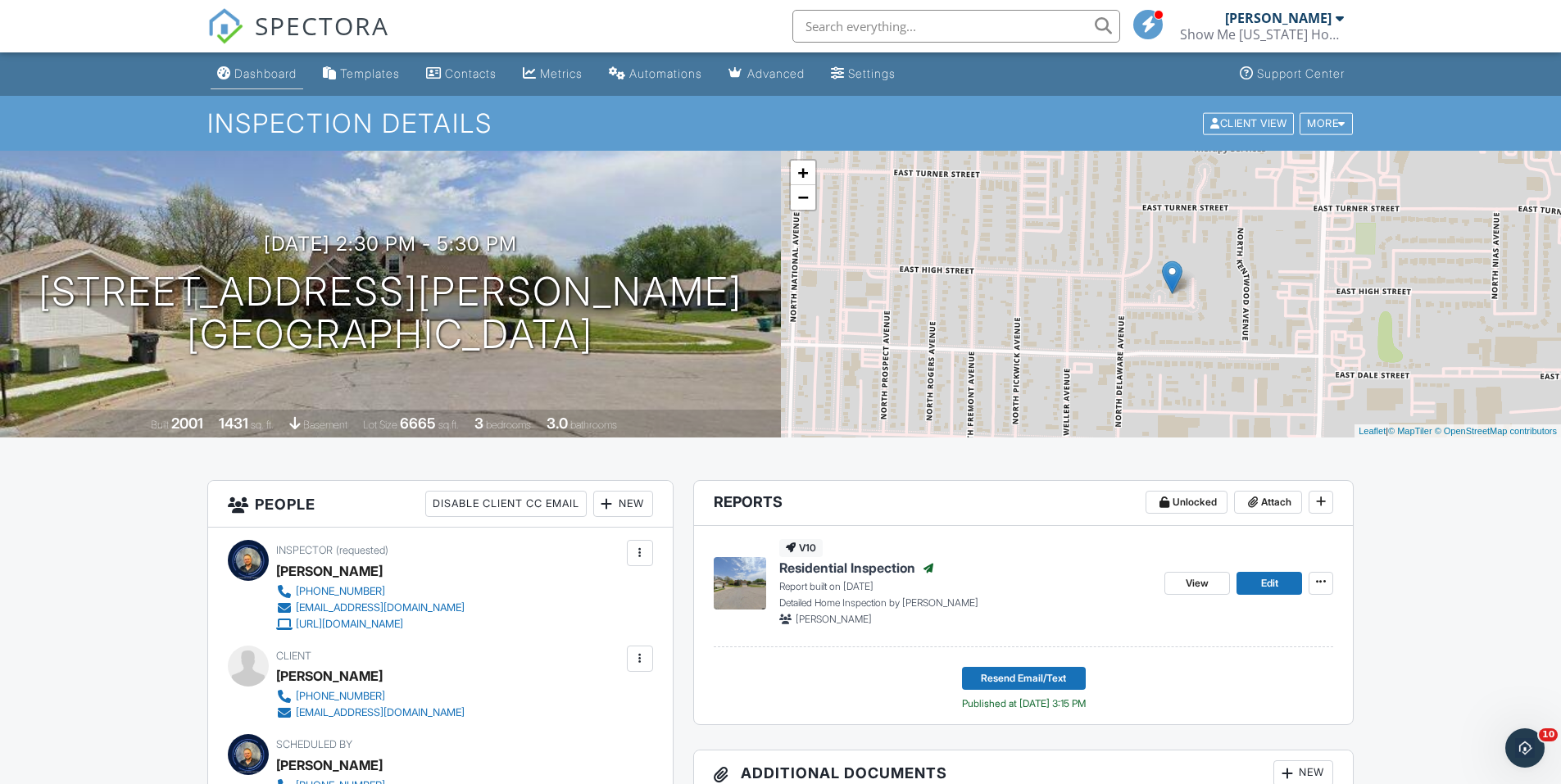
click at [277, 71] on div "Dashboard" at bounding box center [265, 73] width 62 height 14
